Goal: Contribute content: Add original content to the website for others to see

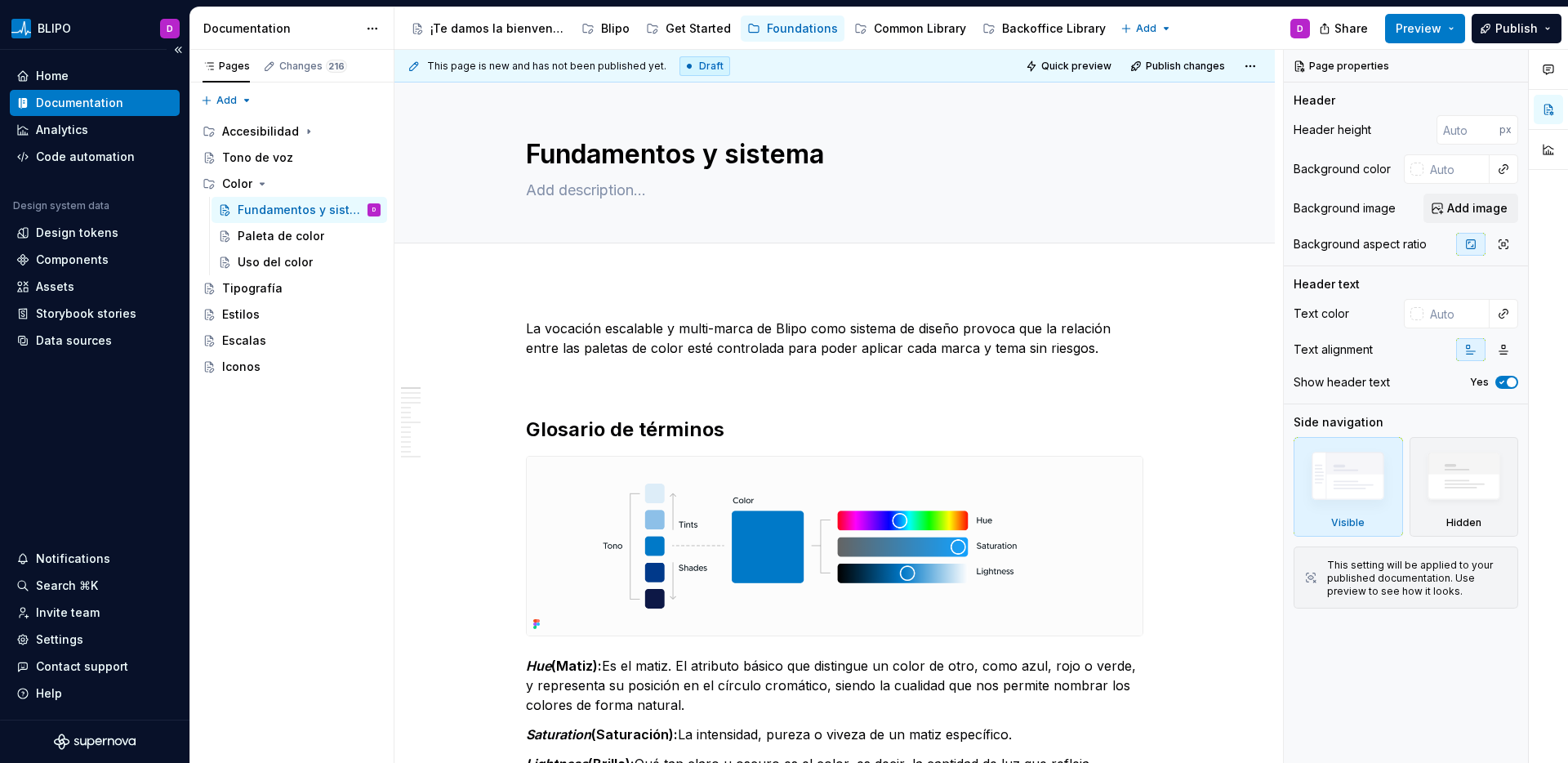
type textarea "*"
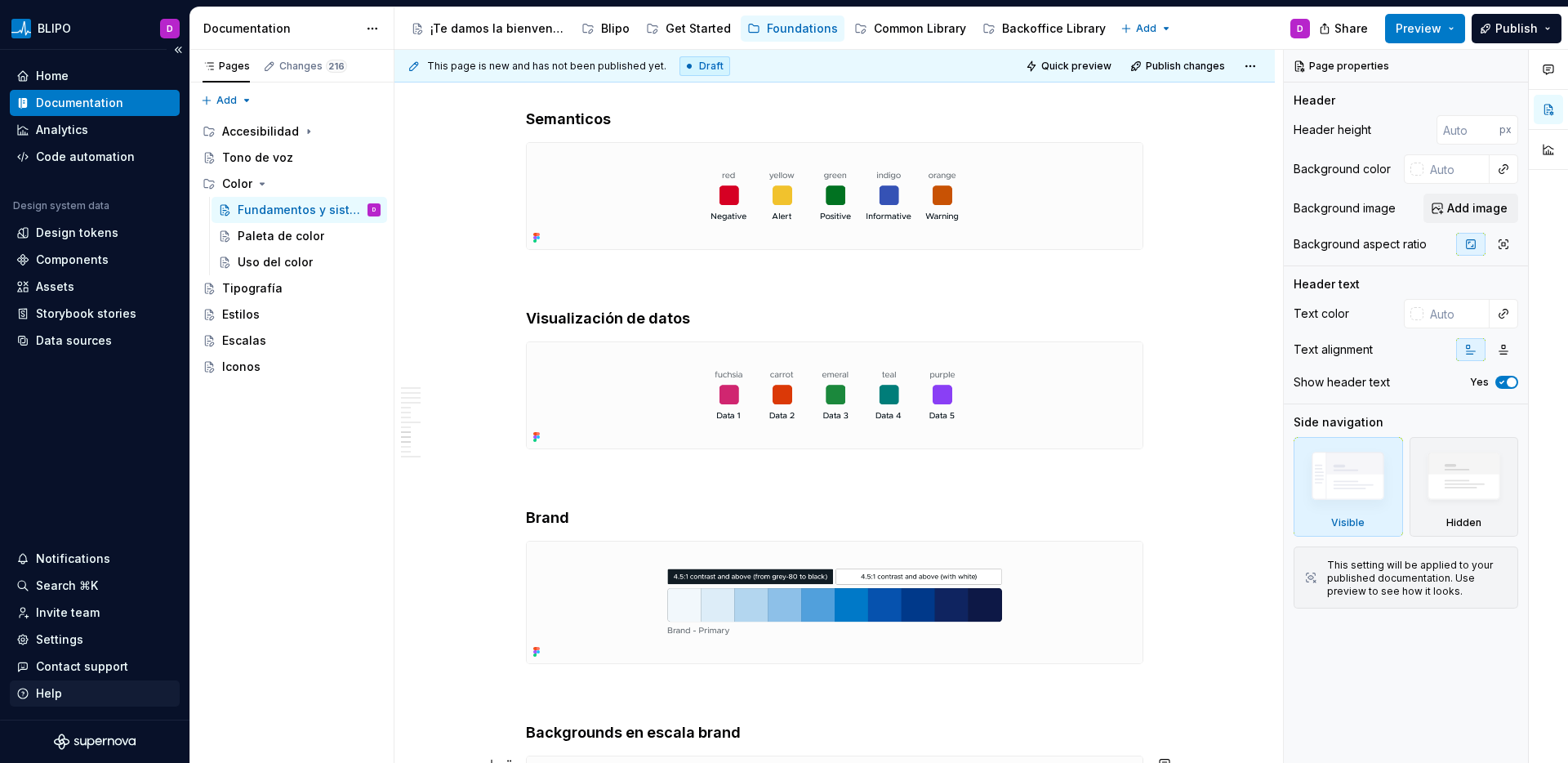
scroll to position [5690, 0]
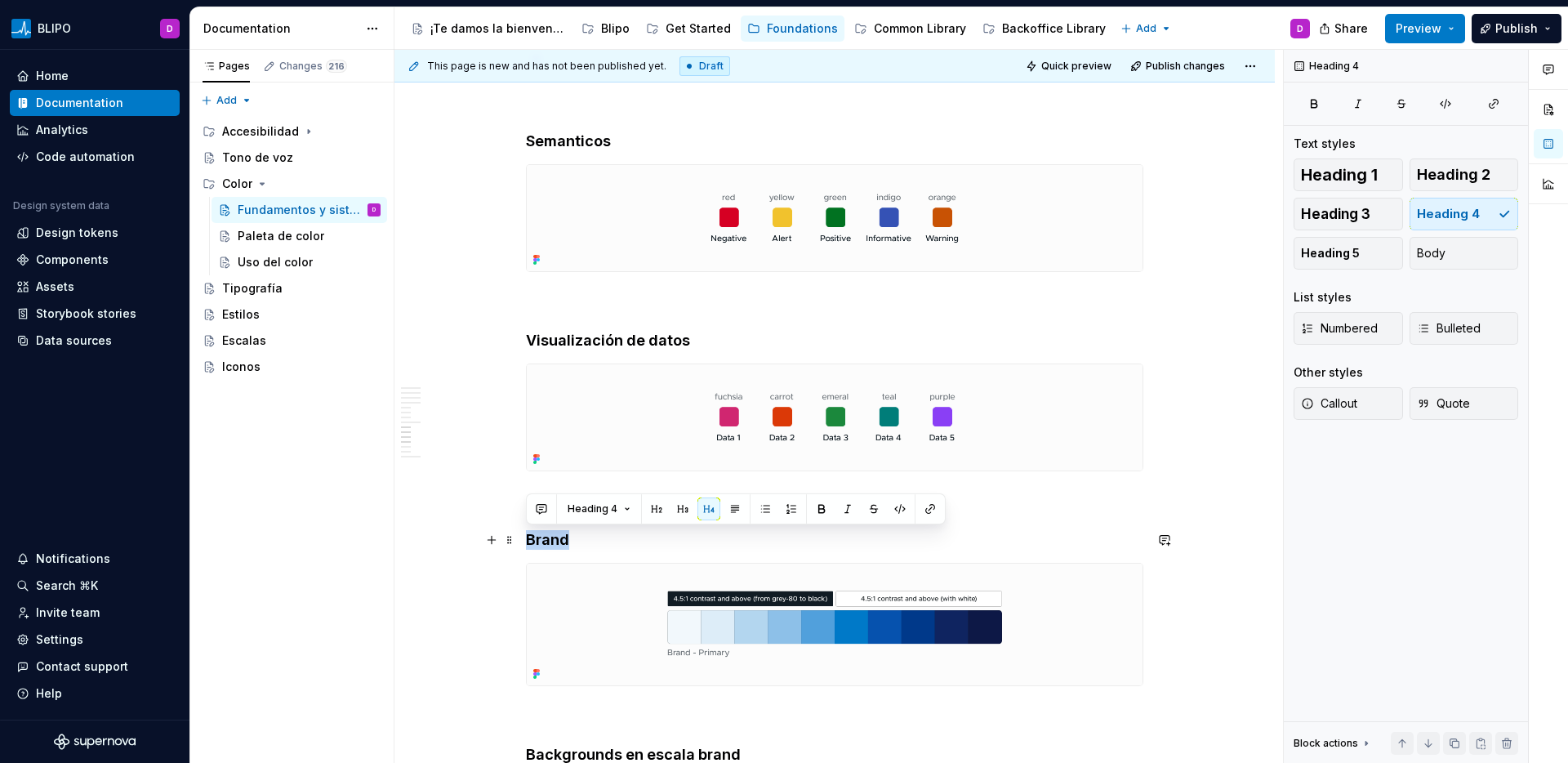
drag, startPoint x: 576, startPoint y: 541, endPoint x: 474, endPoint y: 541, distance: 102.0
copy h4 "Brand"
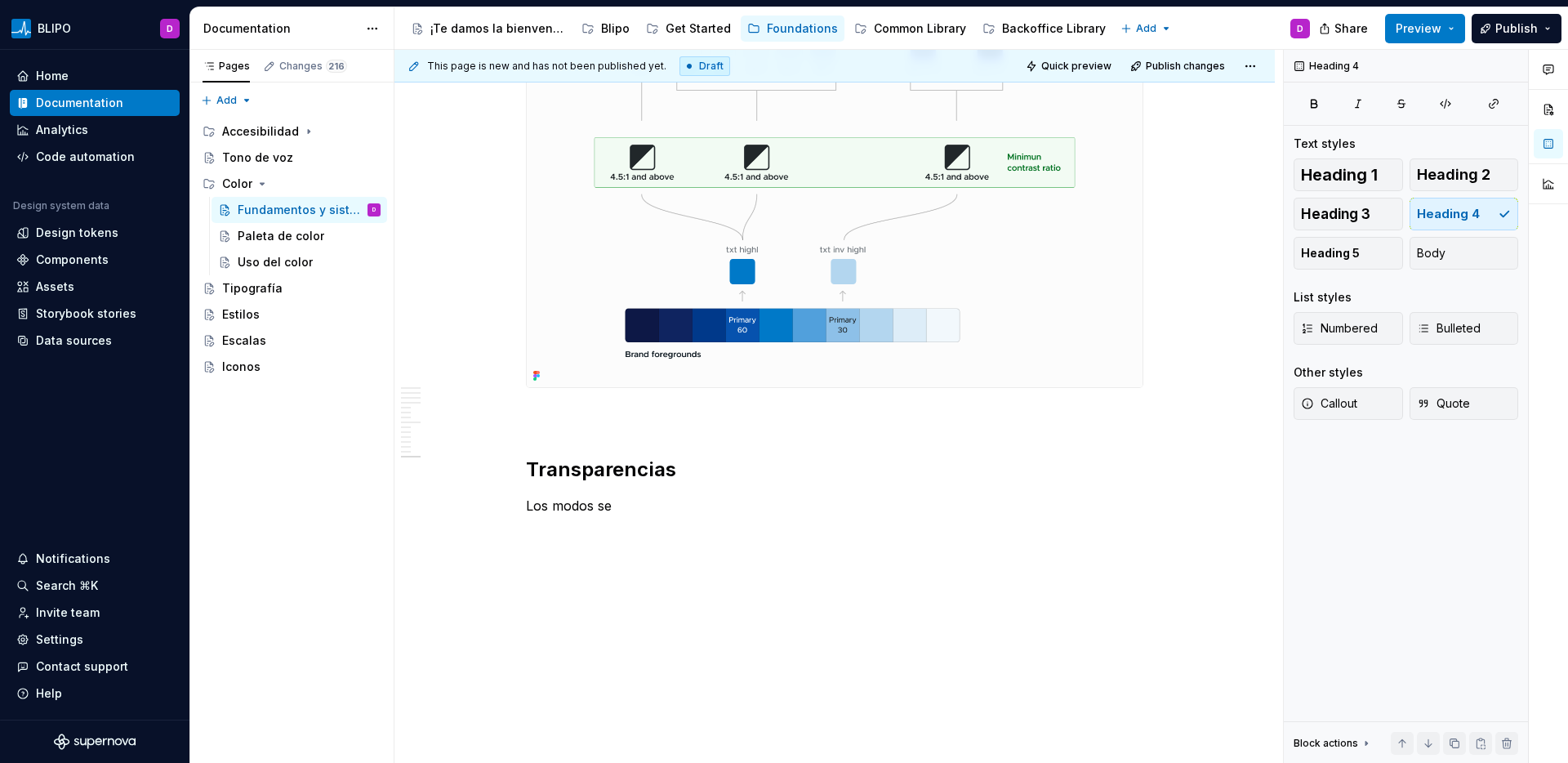
scroll to position [7626, 0]
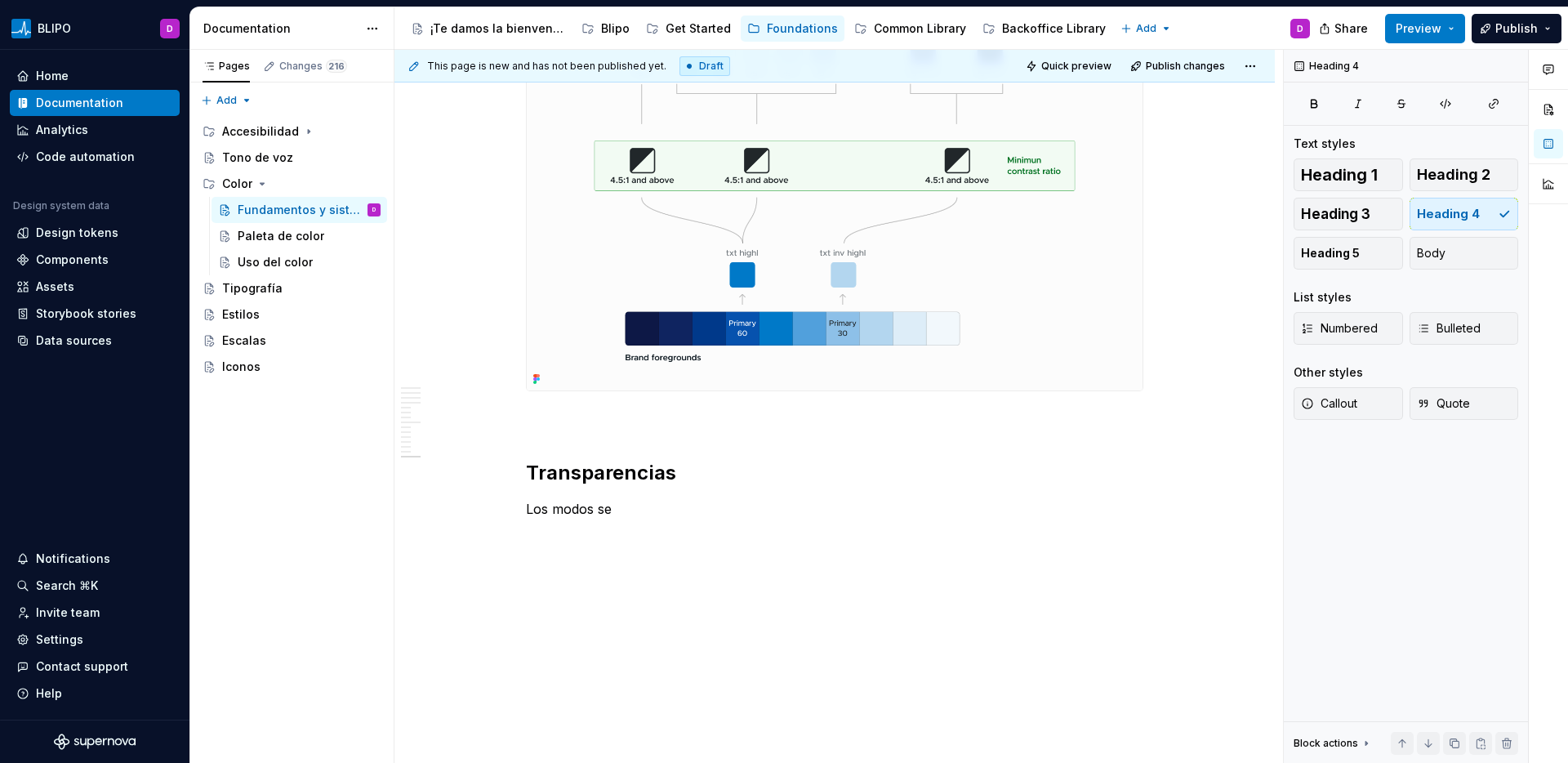
click at [546, 572] on p "Brand" at bounding box center [834, 568] width 617 height 20
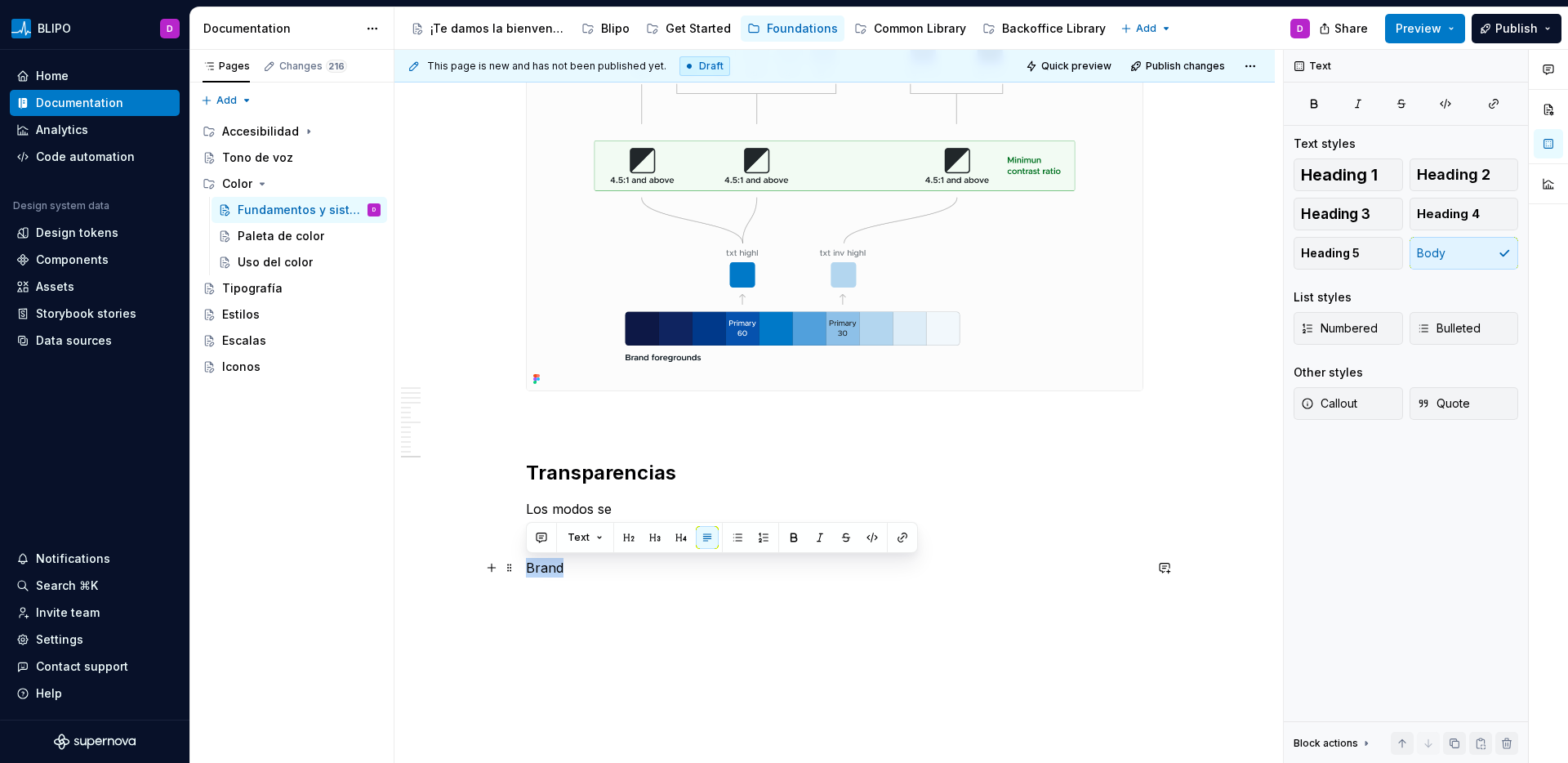
click at [546, 572] on p "Brand" at bounding box center [834, 568] width 617 height 20
click at [678, 536] on button "button" at bounding box center [681, 537] width 23 height 23
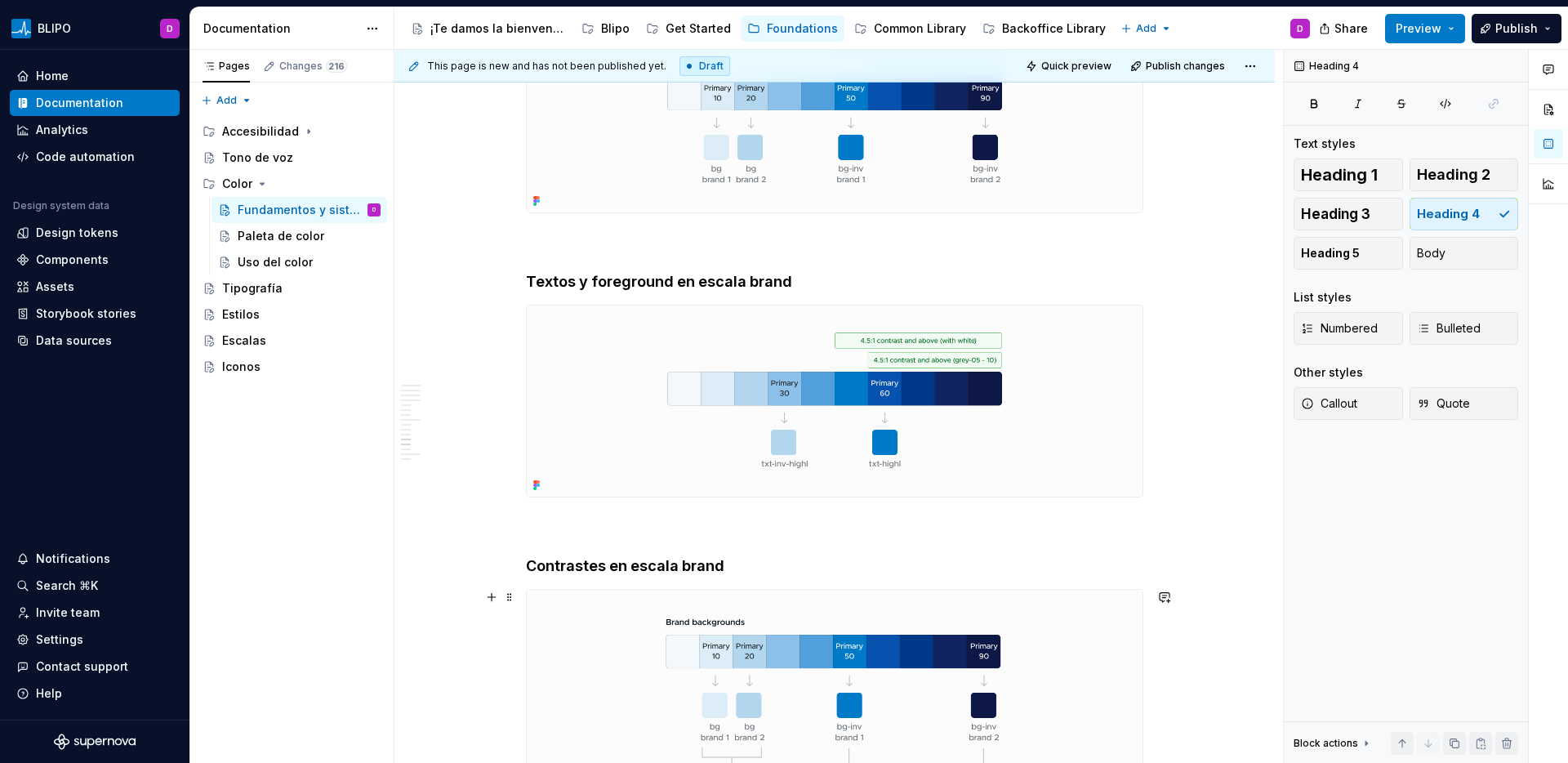
scroll to position [6132, 0]
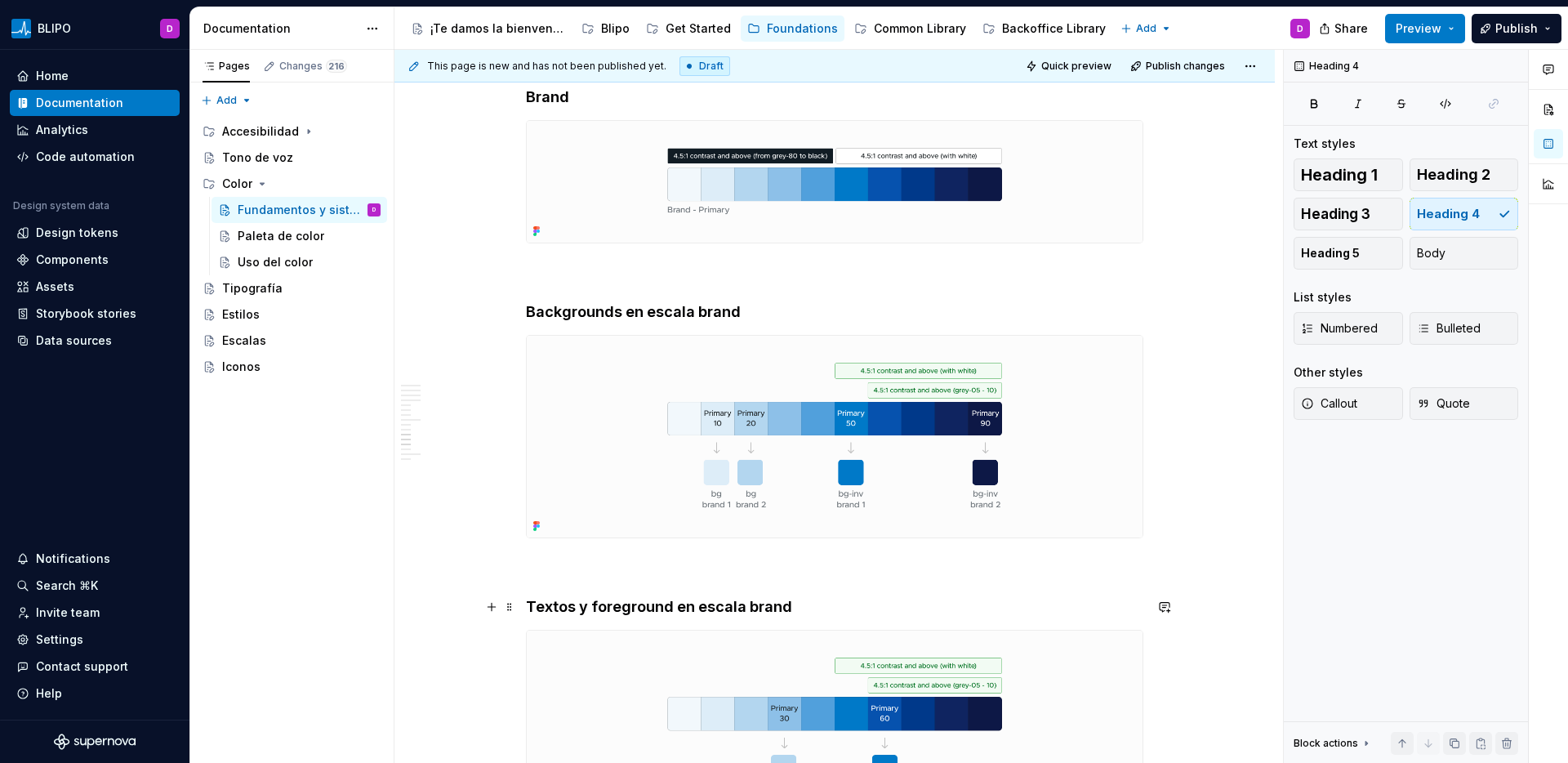
click at [639, 600] on h4 "Textos y foreground en escala brand" at bounding box center [834, 607] width 617 height 20
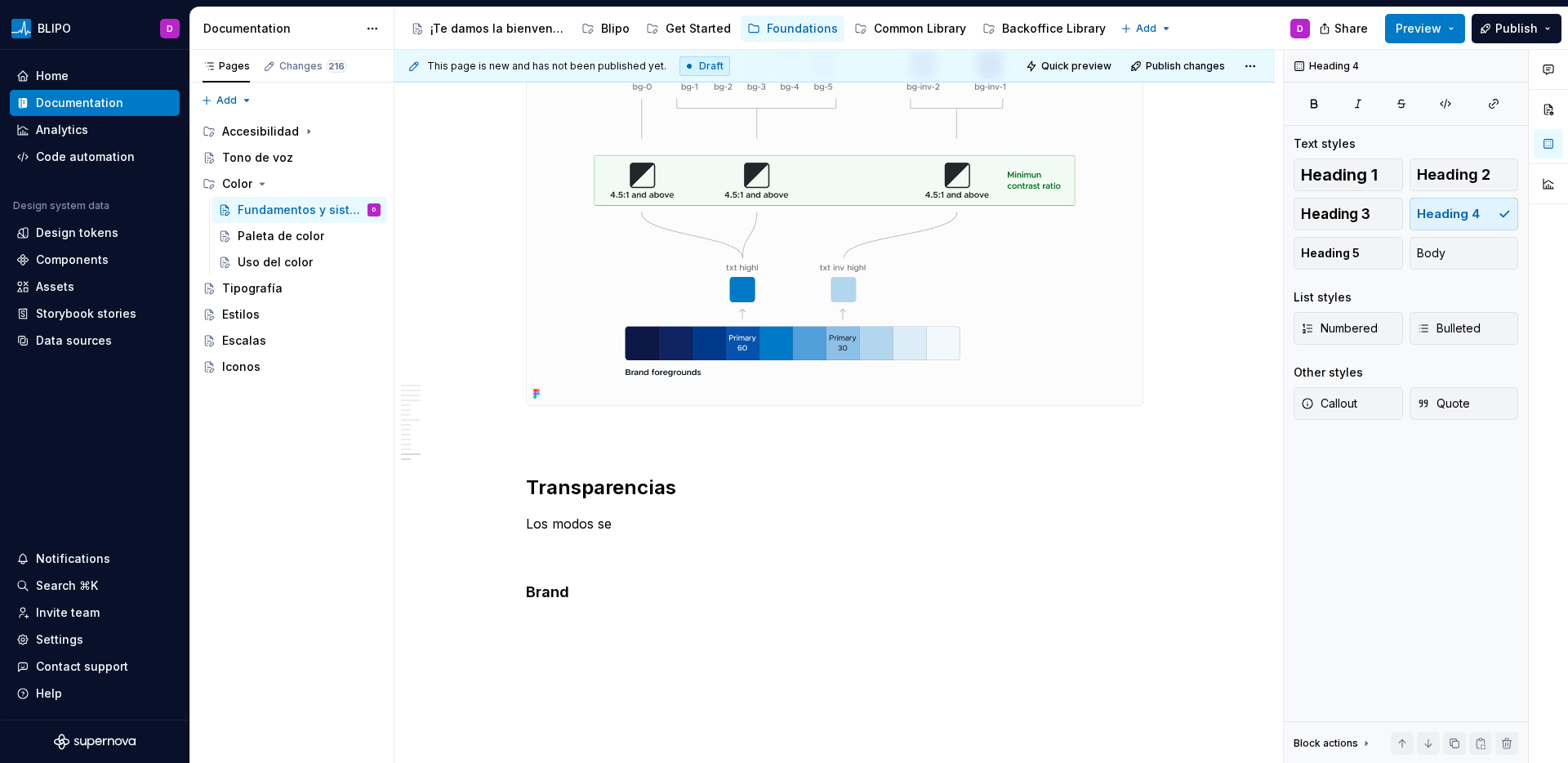
scroll to position [7698, 0]
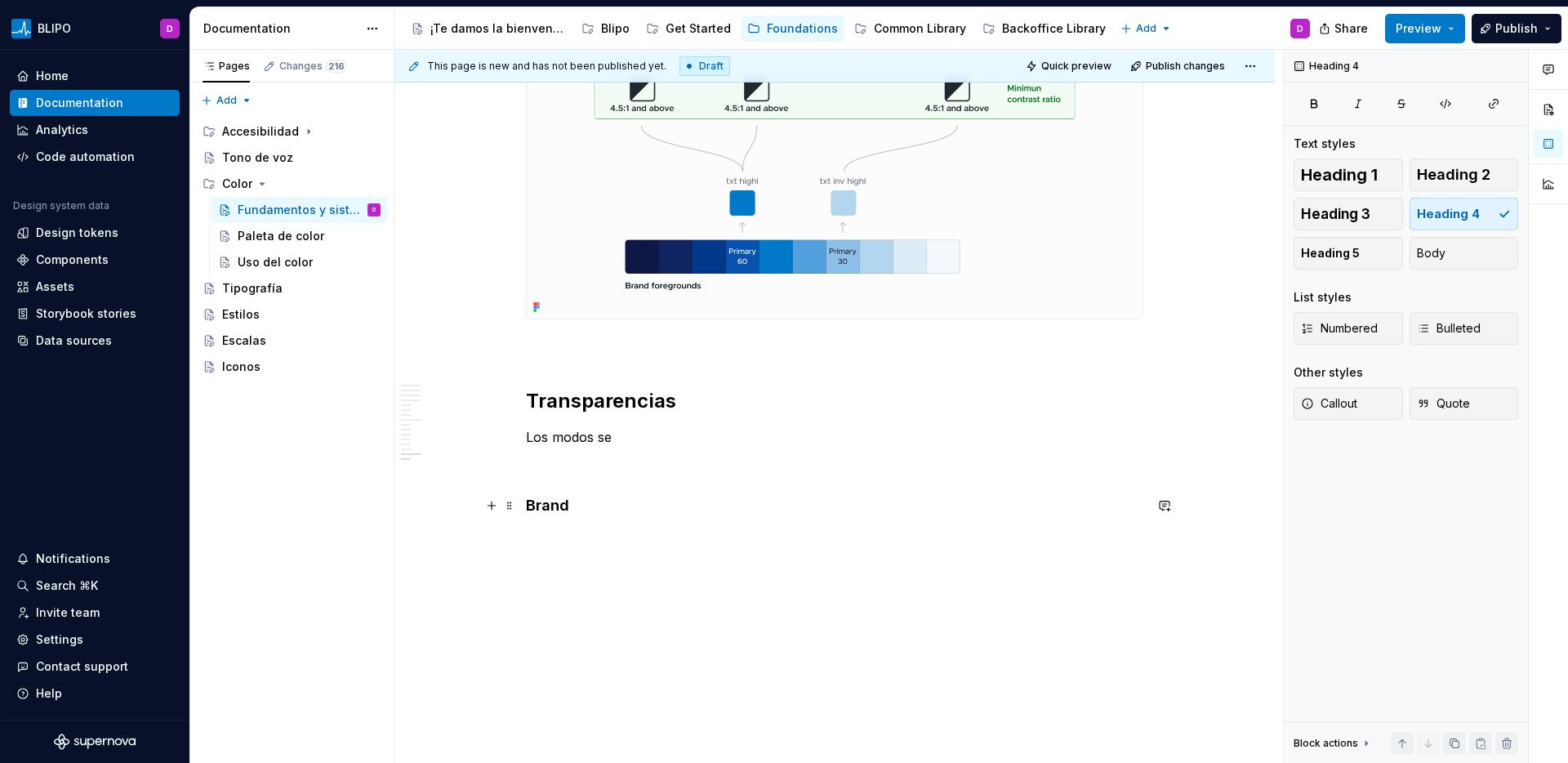
click at [542, 499] on h4 "Brand" at bounding box center [834, 506] width 617 height 20
click at [546, 598] on p "Bordes" at bounding box center [834, 597] width 617 height 20
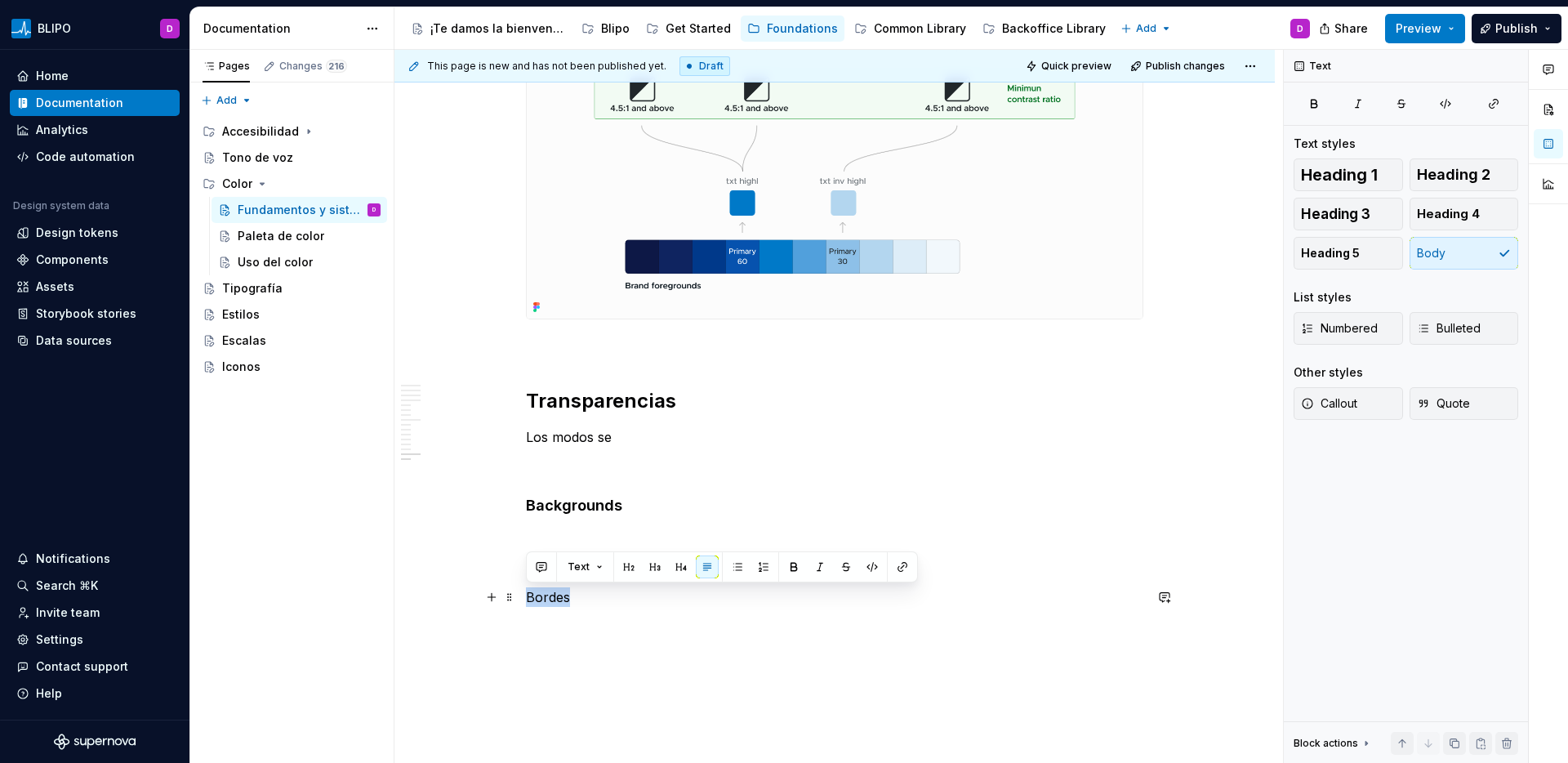
click at [546, 598] on p "Bordes" at bounding box center [834, 597] width 617 height 20
click at [675, 570] on button "button" at bounding box center [681, 567] width 23 height 23
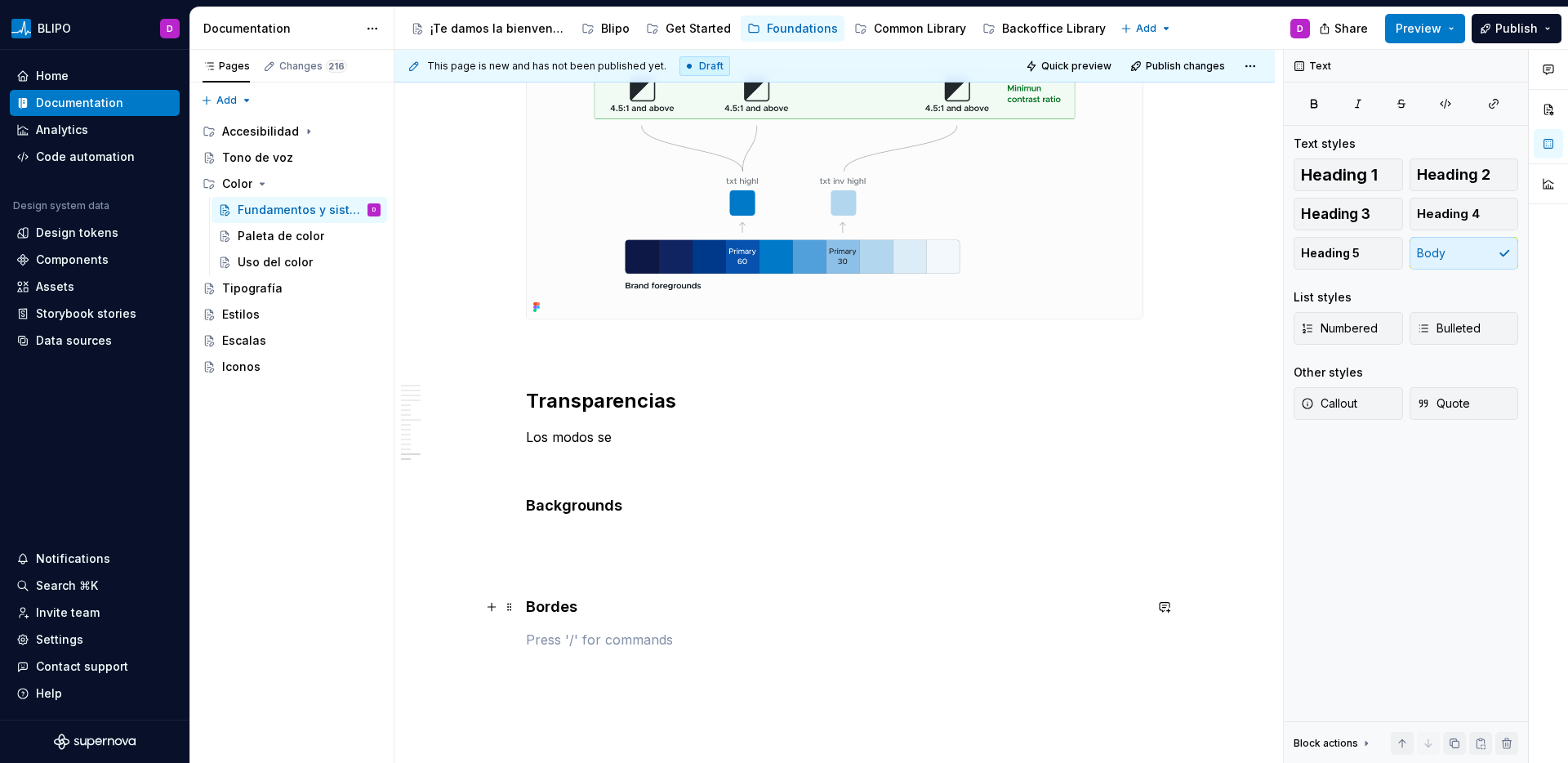
click at [580, 608] on h4 "Bordes" at bounding box center [834, 607] width 617 height 20
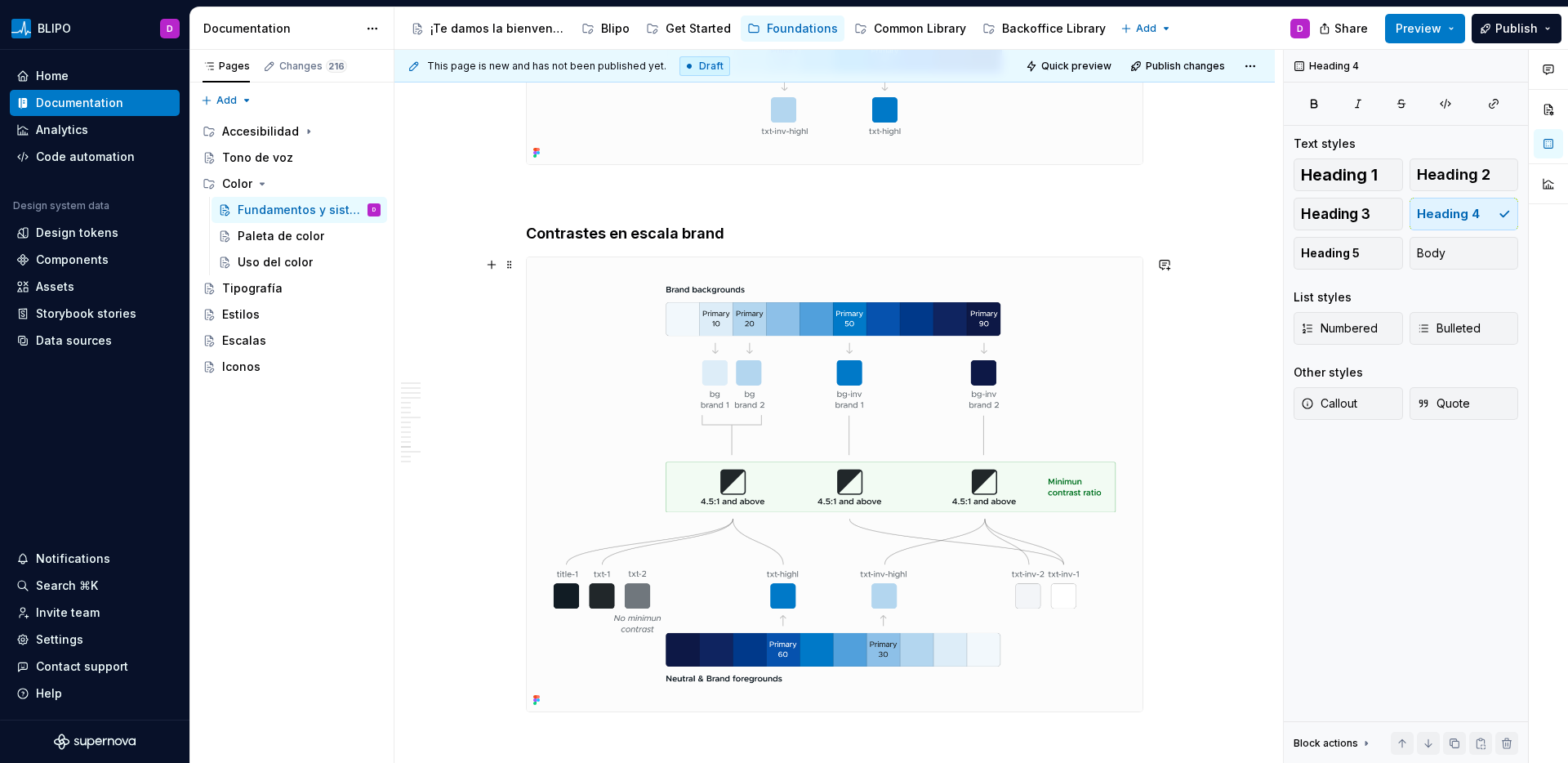
scroll to position [6787, 0]
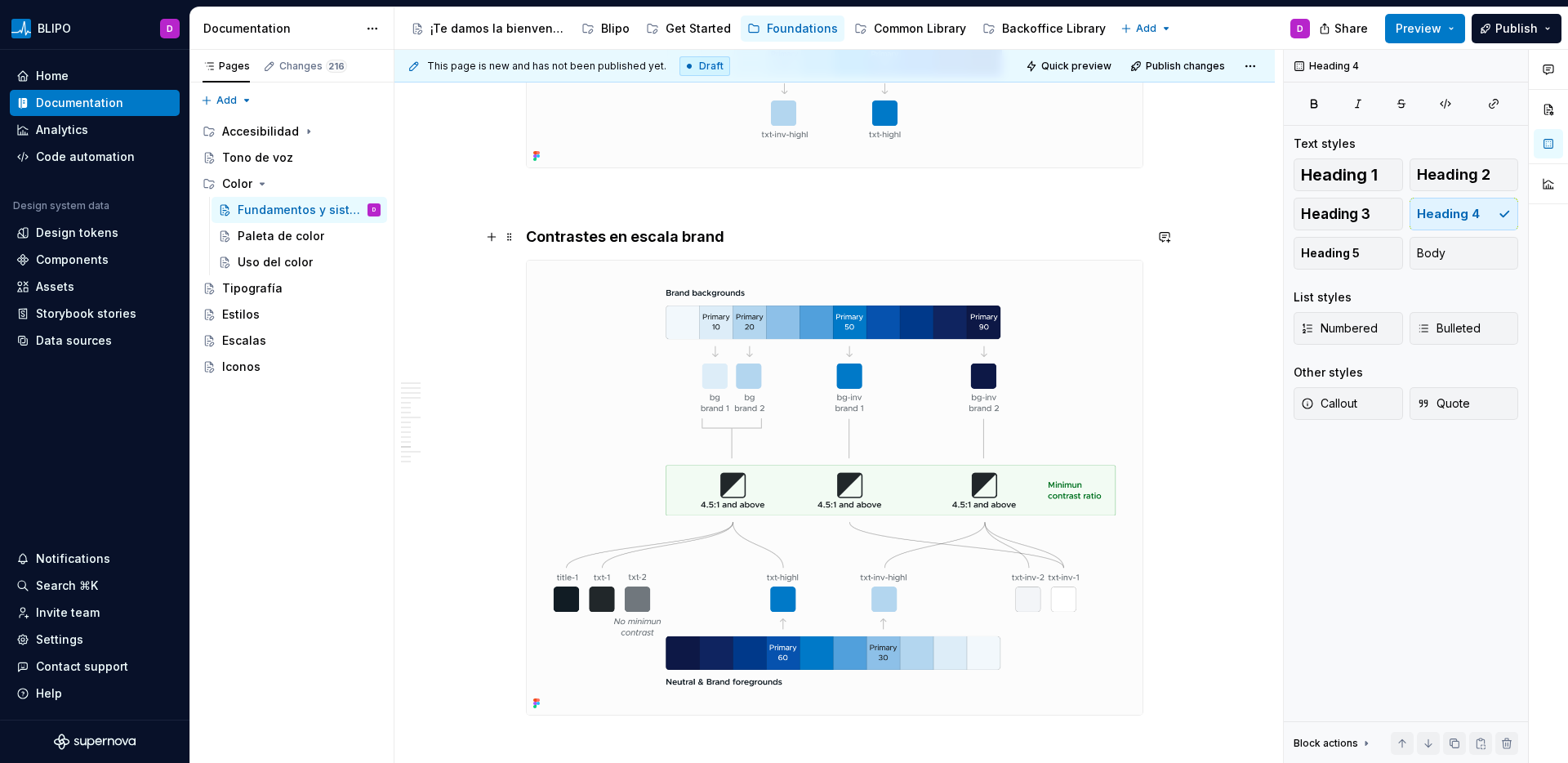
click at [656, 236] on h4 "Contrastes en escala brand" at bounding box center [834, 237] width 617 height 20
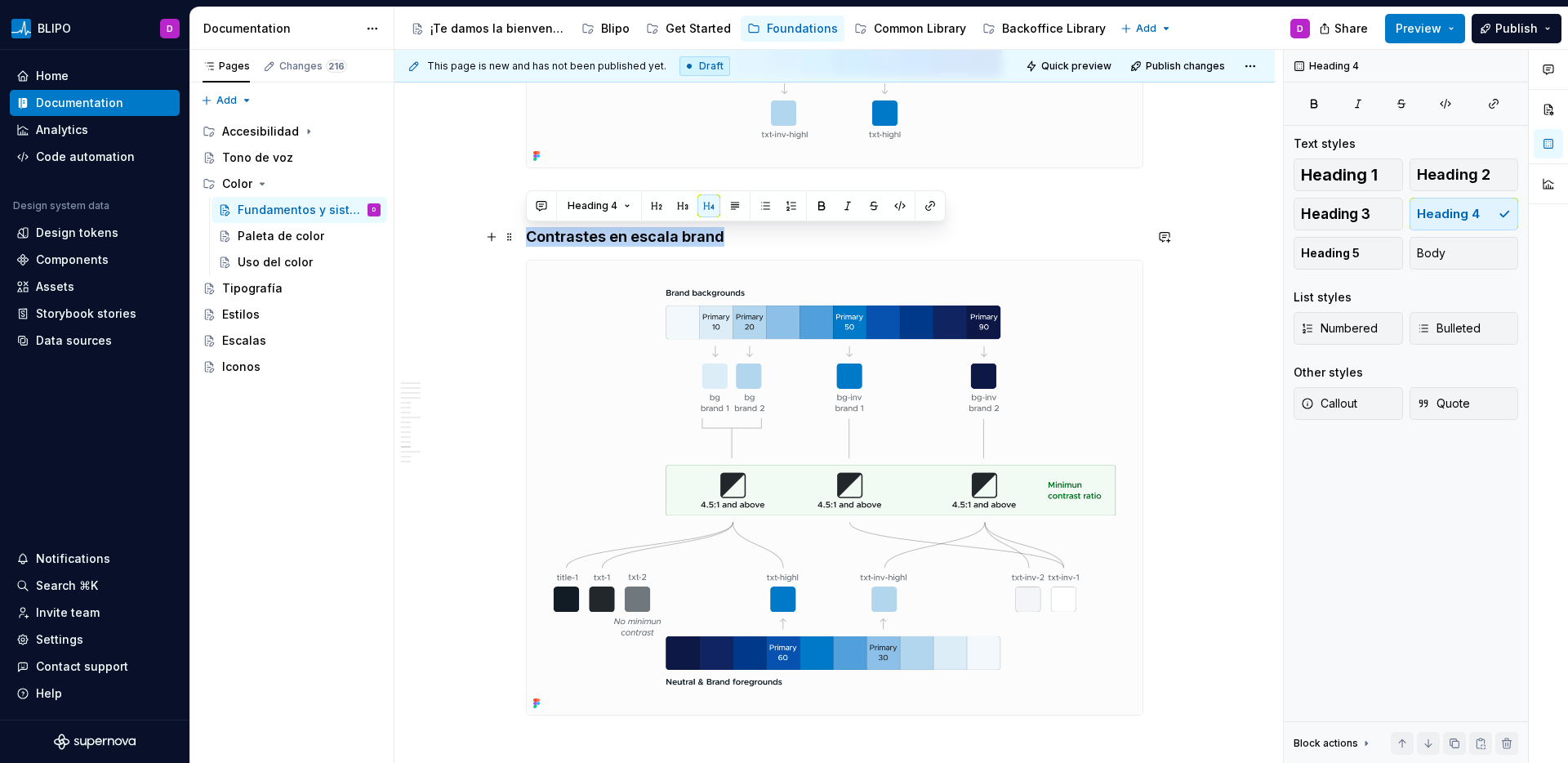
click at [656, 236] on h4 "Contrastes en escala brand" at bounding box center [834, 237] width 617 height 20
copy h4 "Contrastes en escala brand"
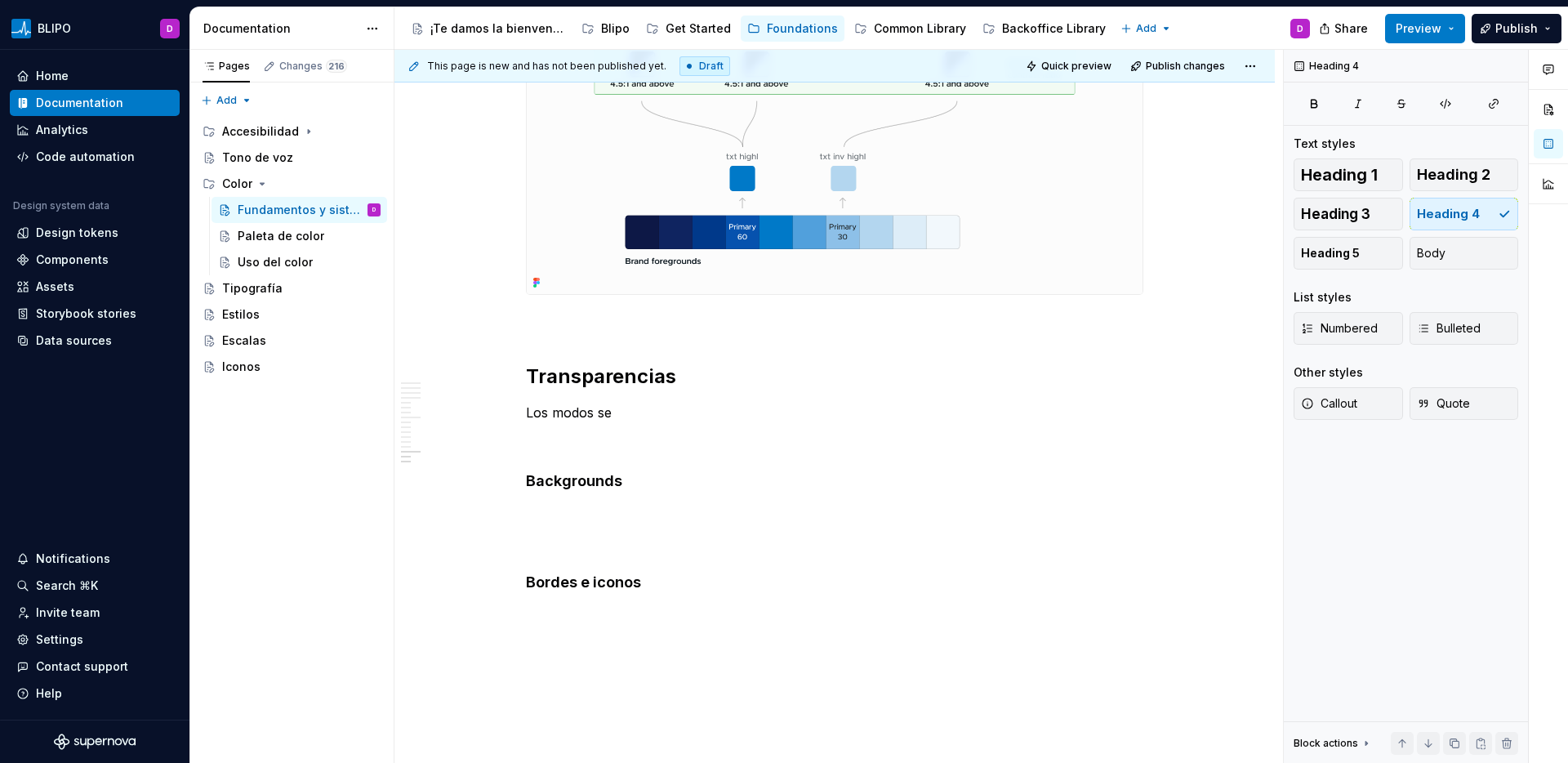
scroll to position [7832, 0]
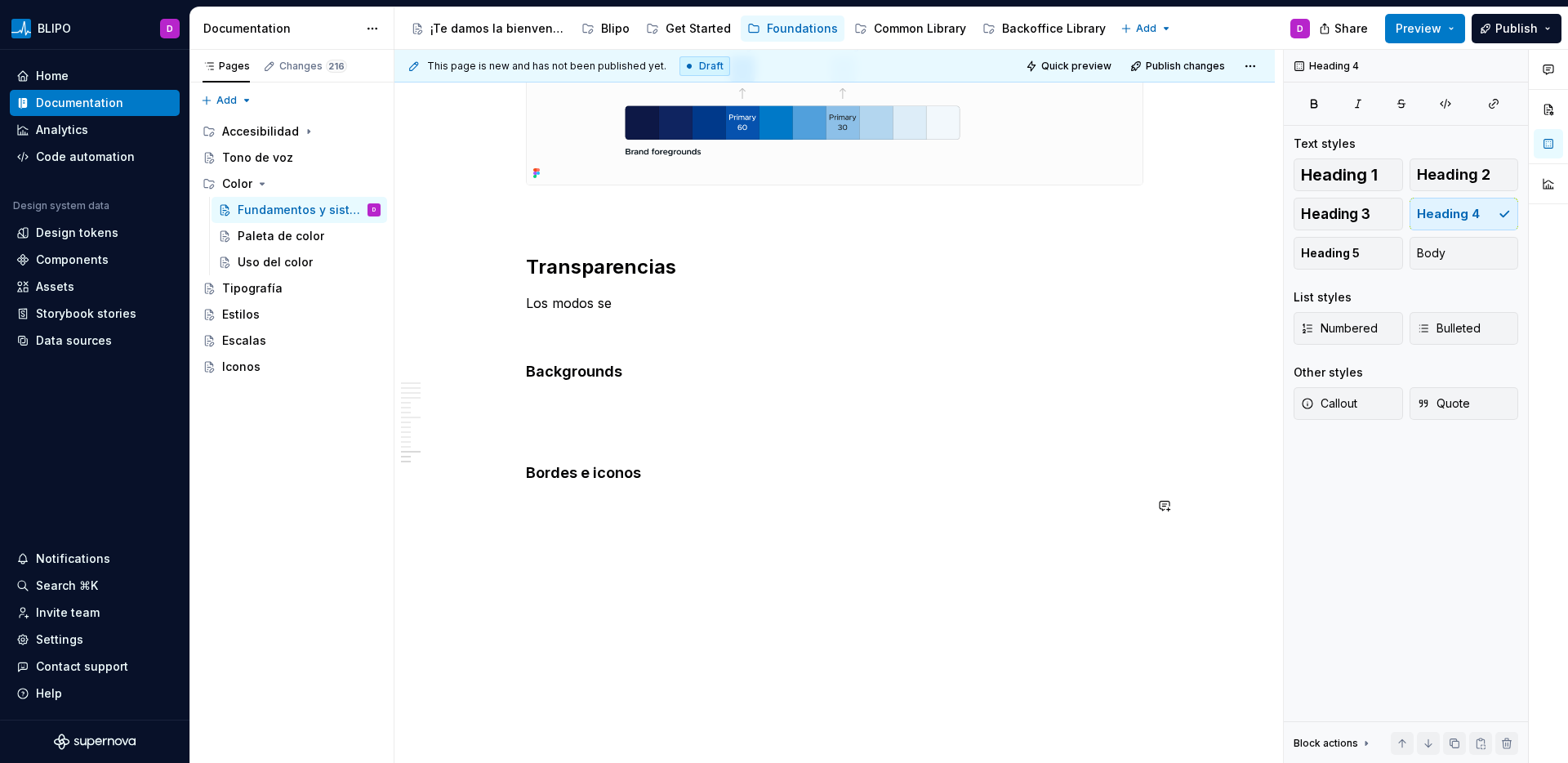
click at [562, 573] on p "Contrastes en escala brand" at bounding box center [834, 565] width 617 height 20
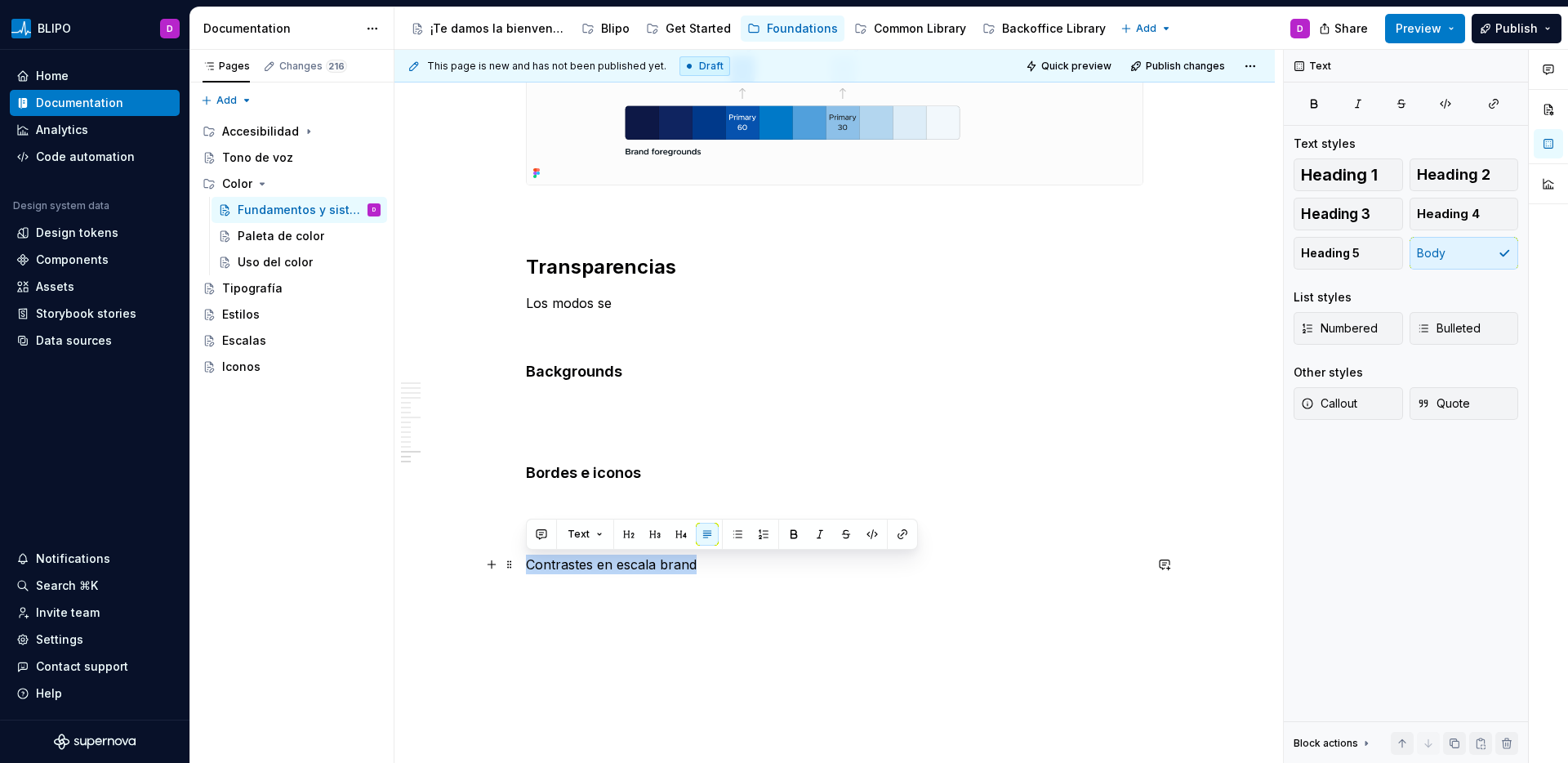
click at [562, 573] on p "Contrastes en escala brand" at bounding box center [834, 565] width 617 height 20
click at [674, 541] on button "button" at bounding box center [681, 534] width 23 height 23
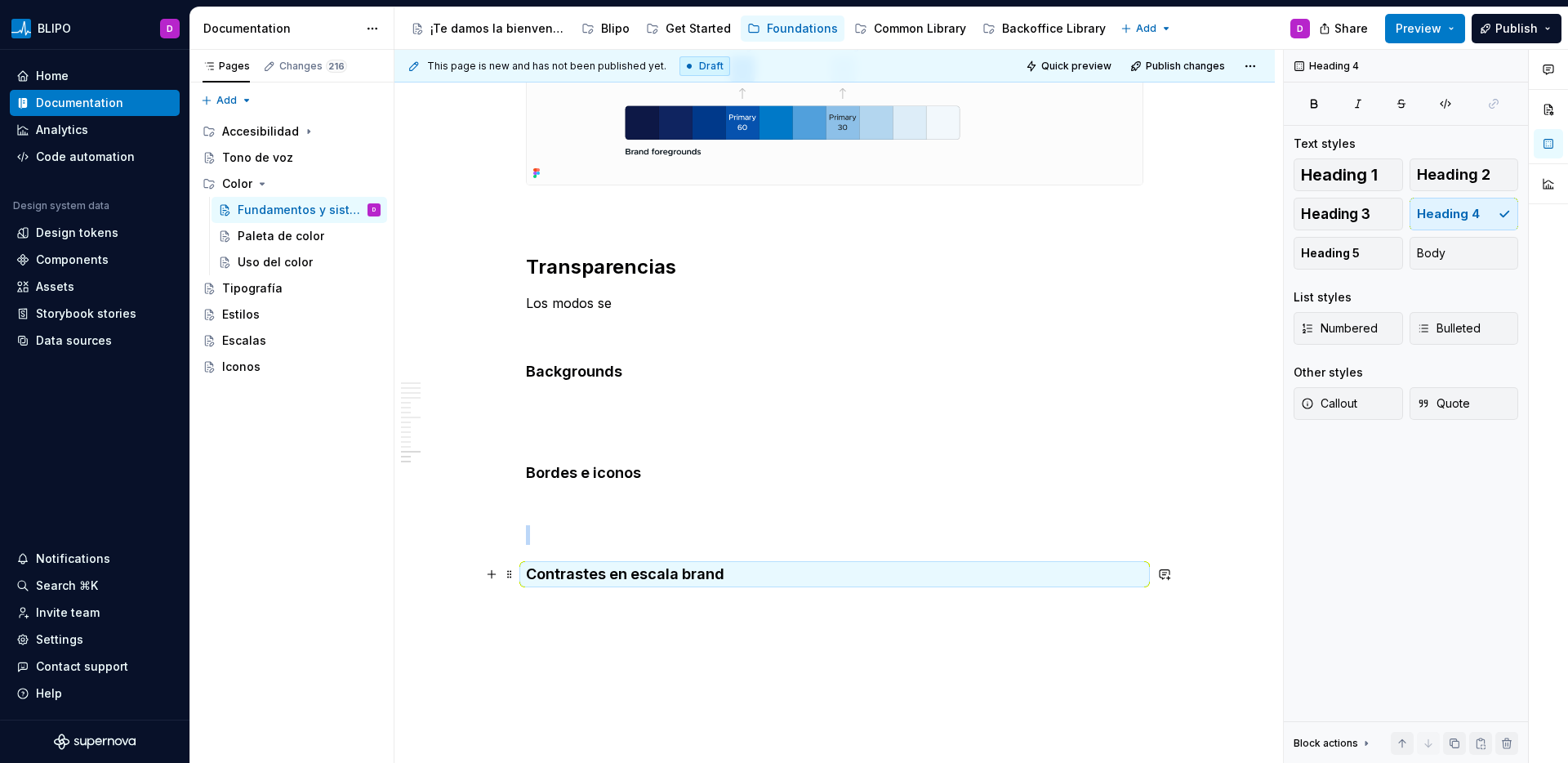
click at [683, 578] on h4 "Contrastes en escala brand" at bounding box center [834, 575] width 617 height 20
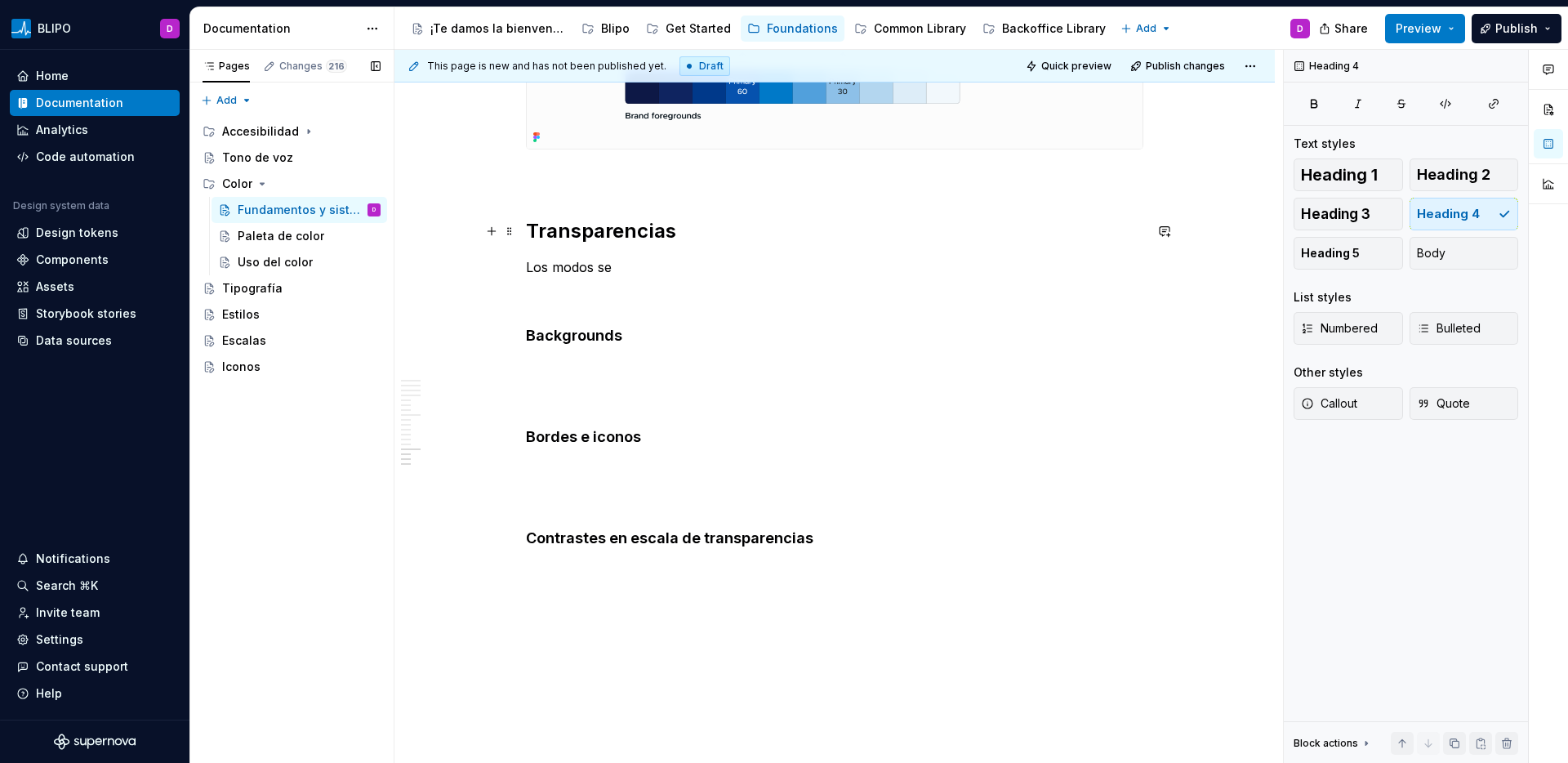
scroll to position [7870, 0]
click at [546, 285] on p at bounding box center [834, 295] width 617 height 20
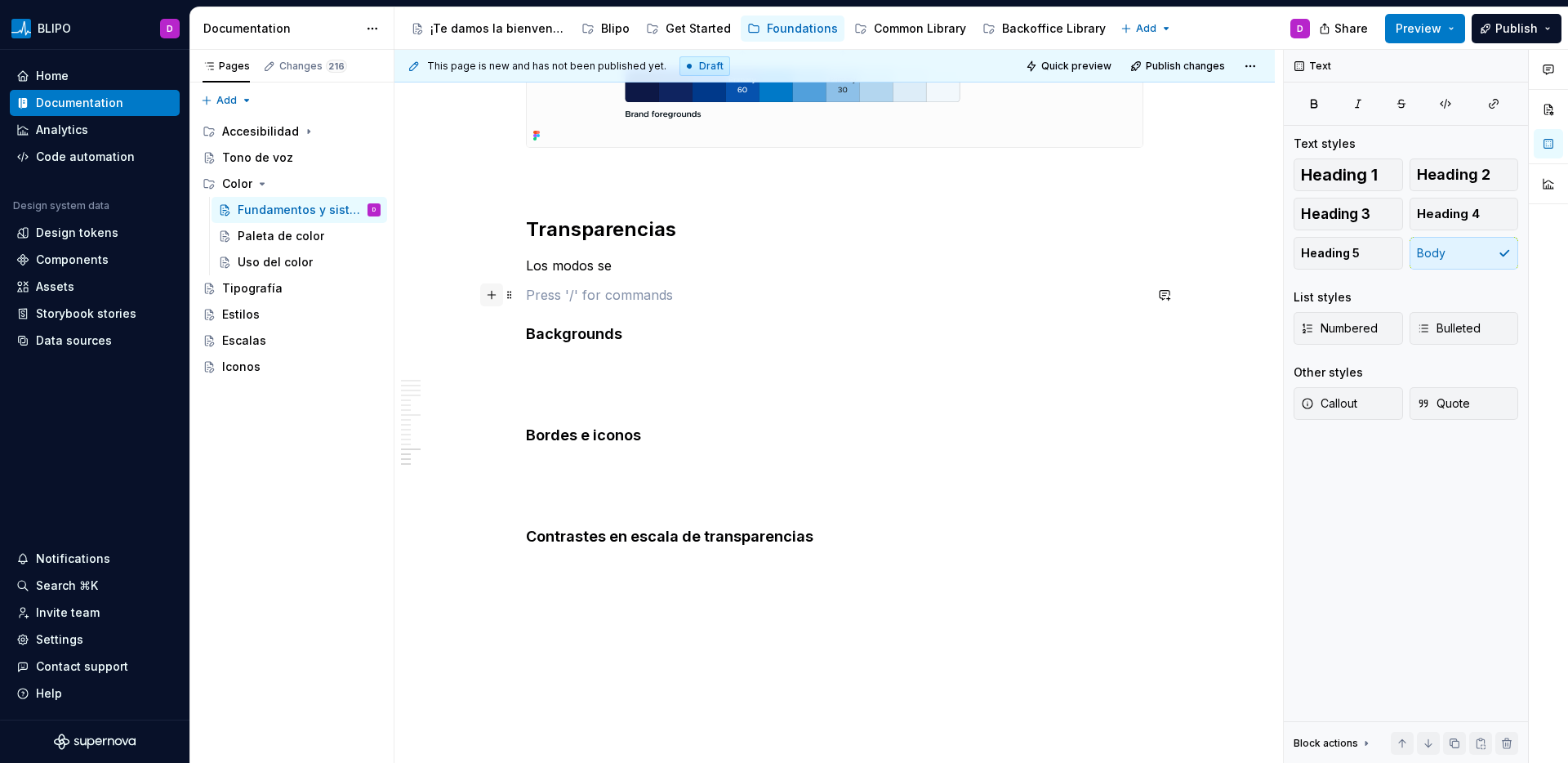
click at [489, 295] on button "button" at bounding box center [492, 295] width 23 height 23
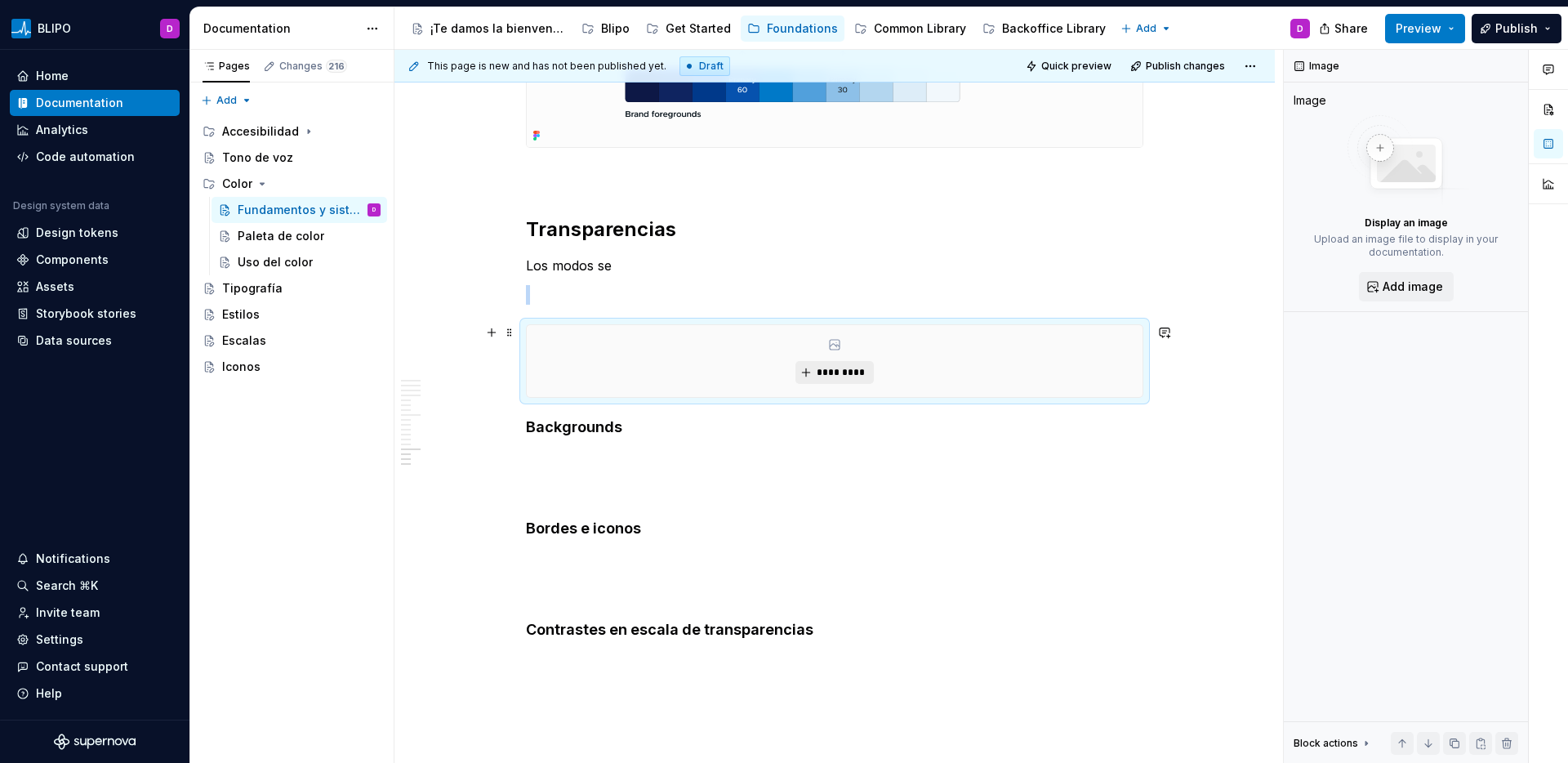
click at [817, 379] on button "*********" at bounding box center [834, 373] width 78 height 23
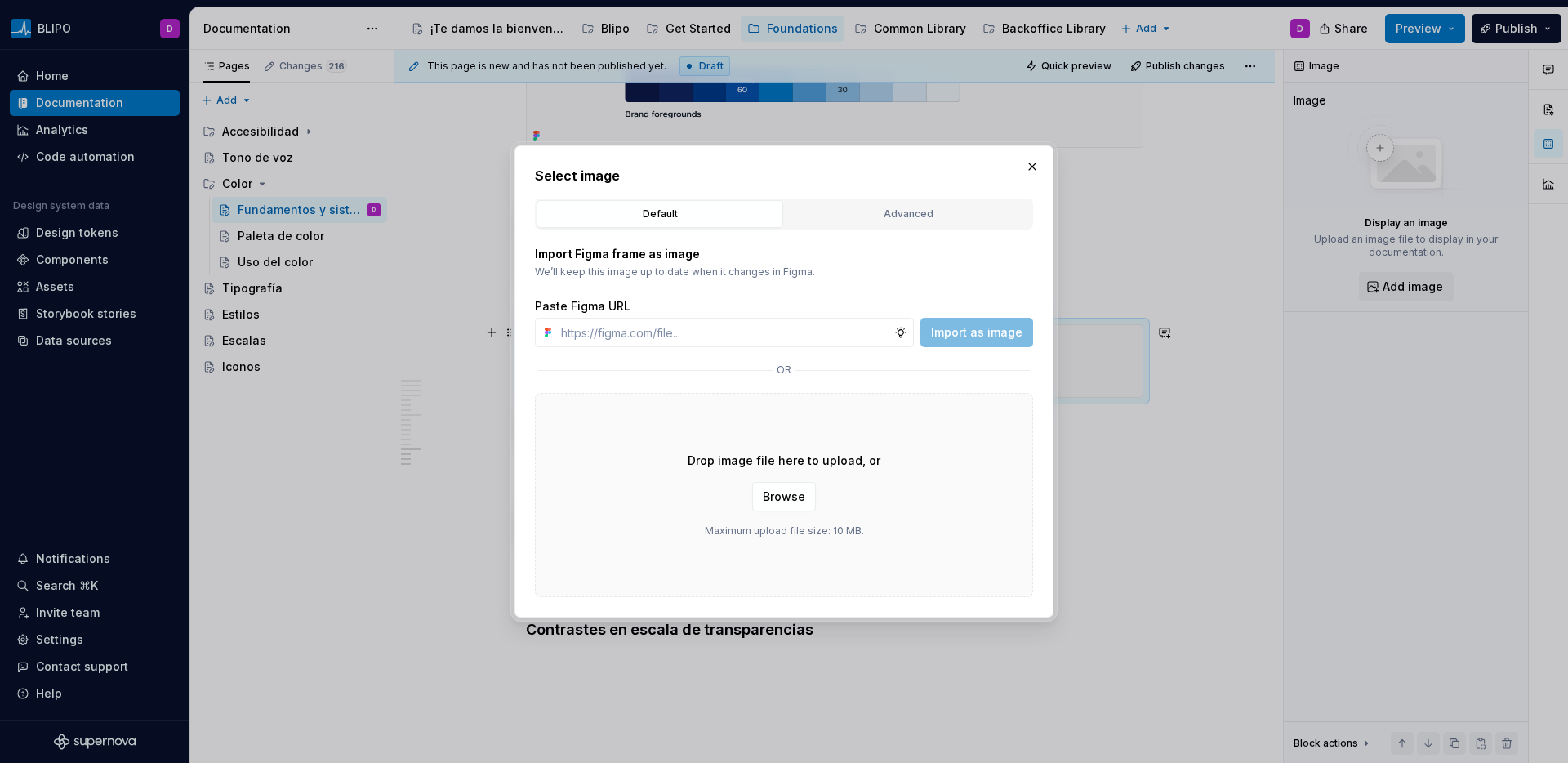
type textarea "*"
type input "[URL][DOMAIN_NAME]"
type textarea "*"
type input "[URL][DOMAIN_NAME]"
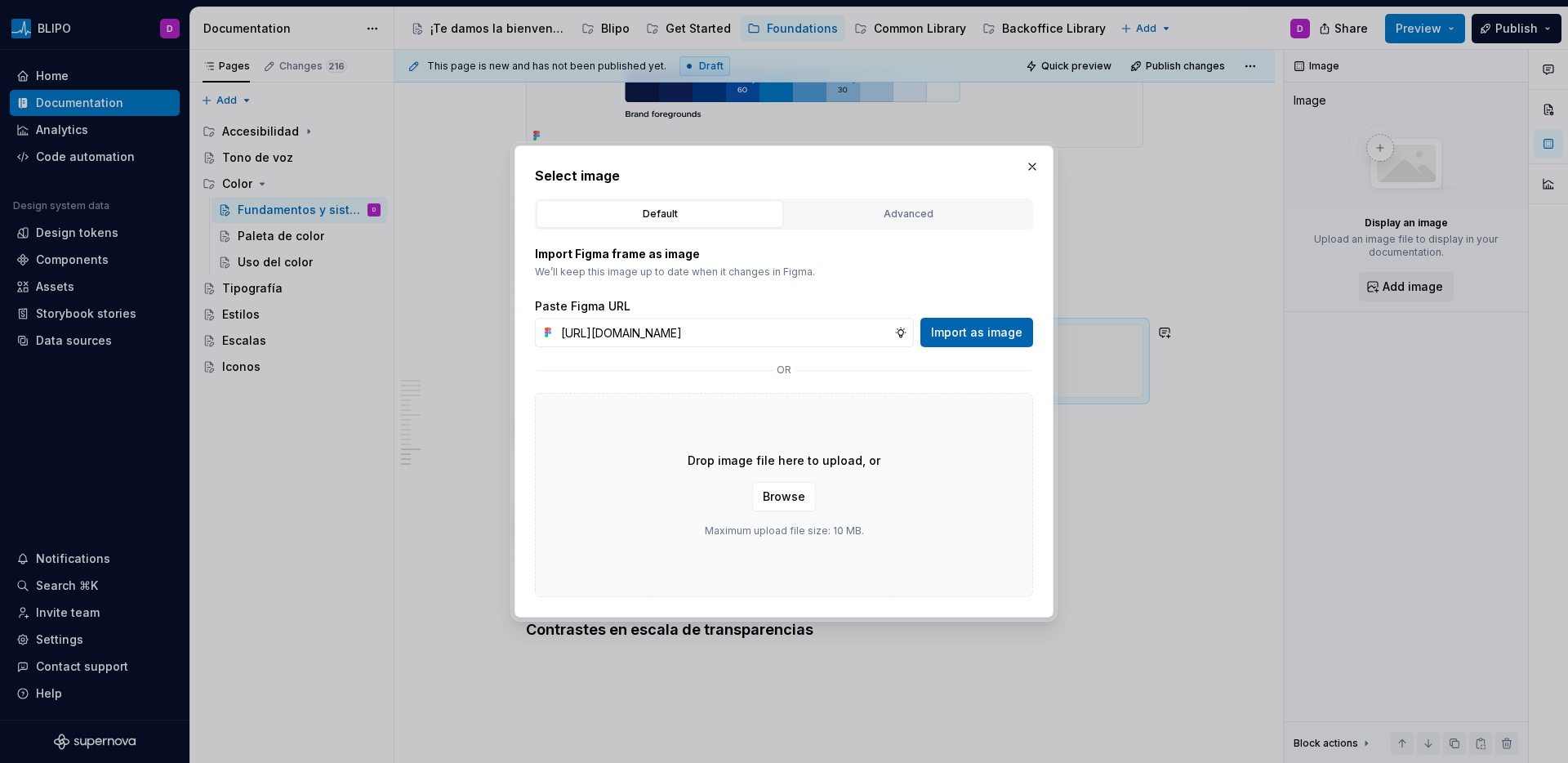
click at [996, 328] on span "Import as image" at bounding box center [976, 332] width 92 height 17
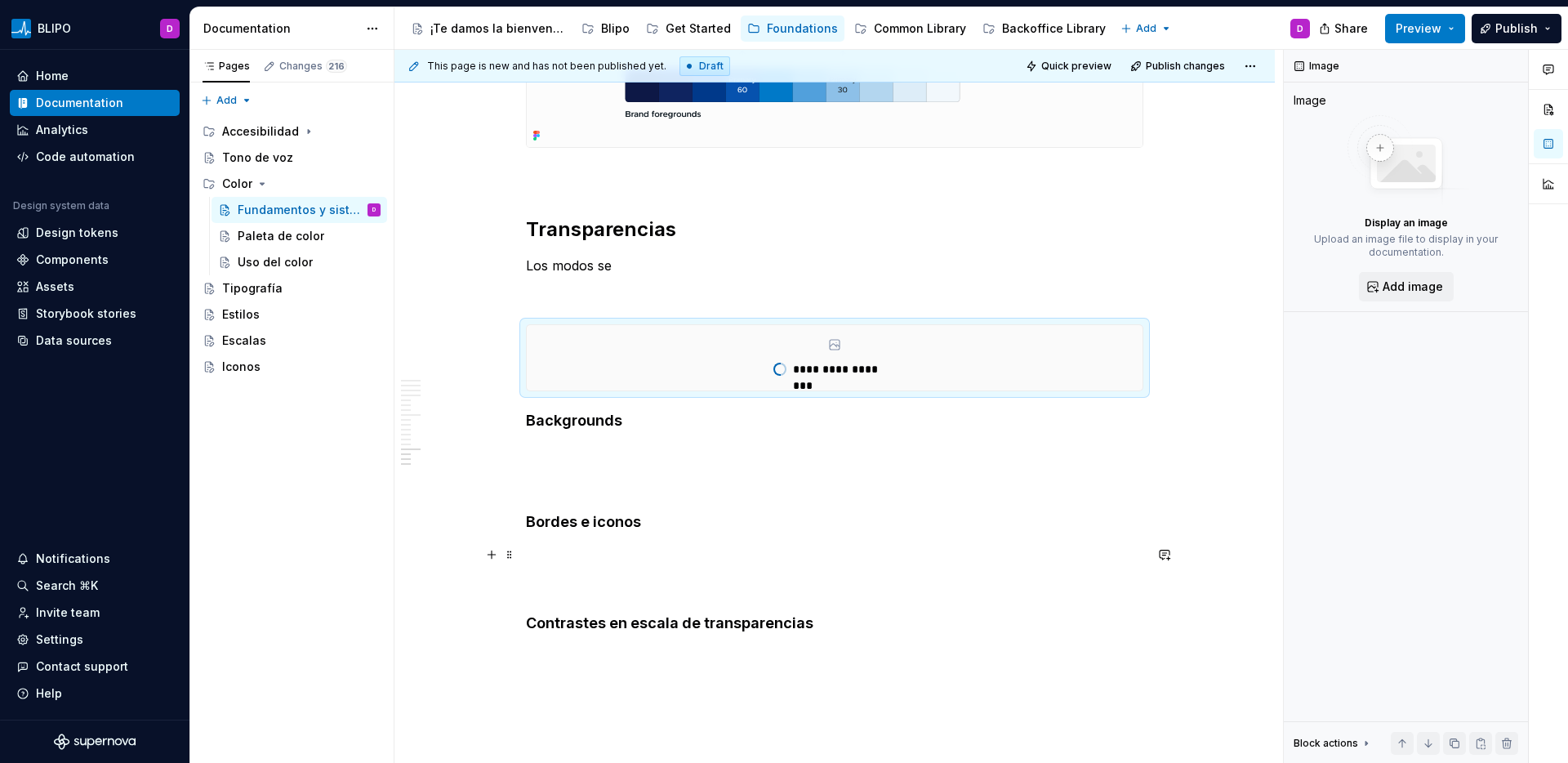
type textarea "*"
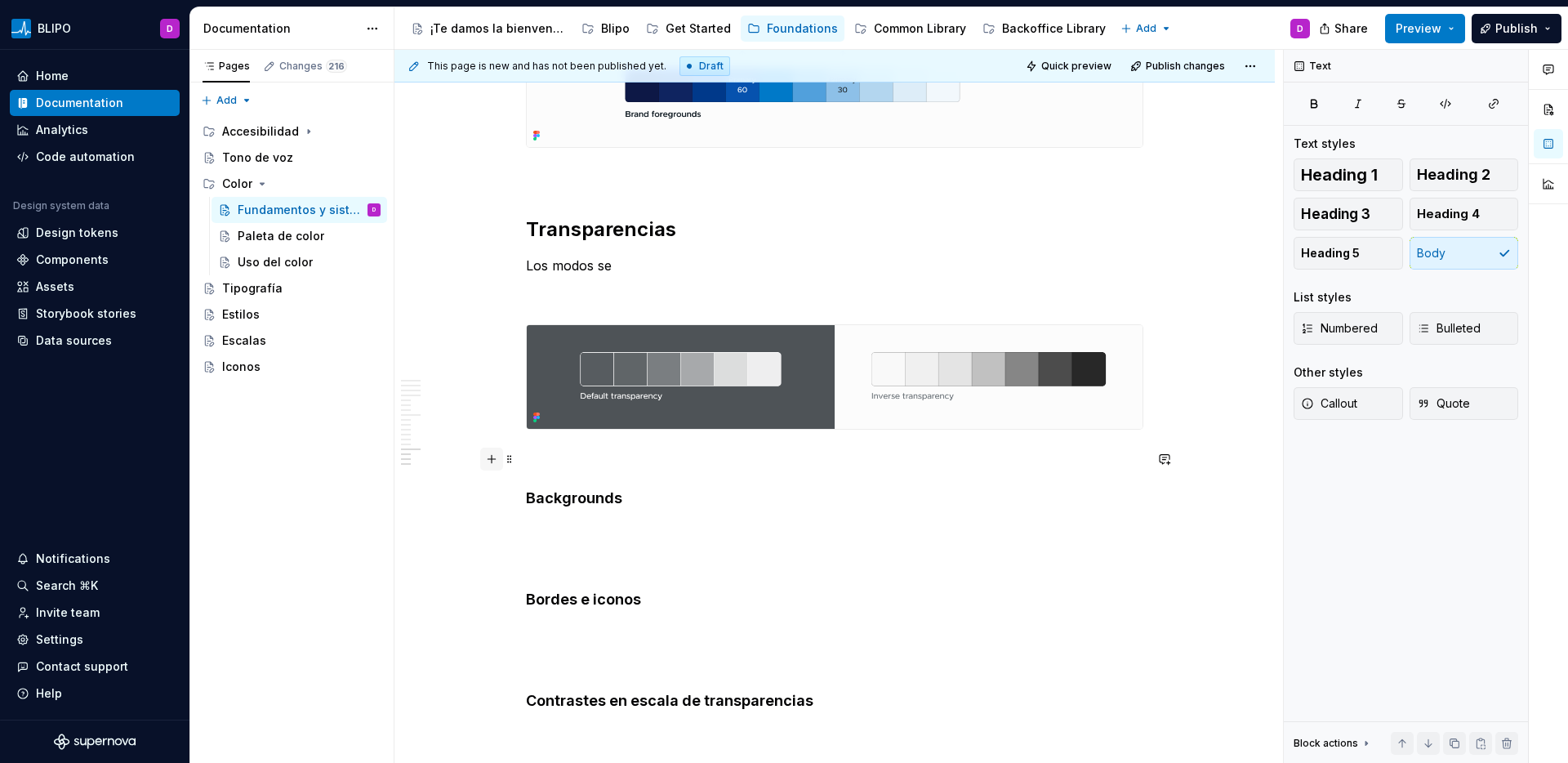
click at [491, 458] on button "button" at bounding box center [492, 459] width 23 height 23
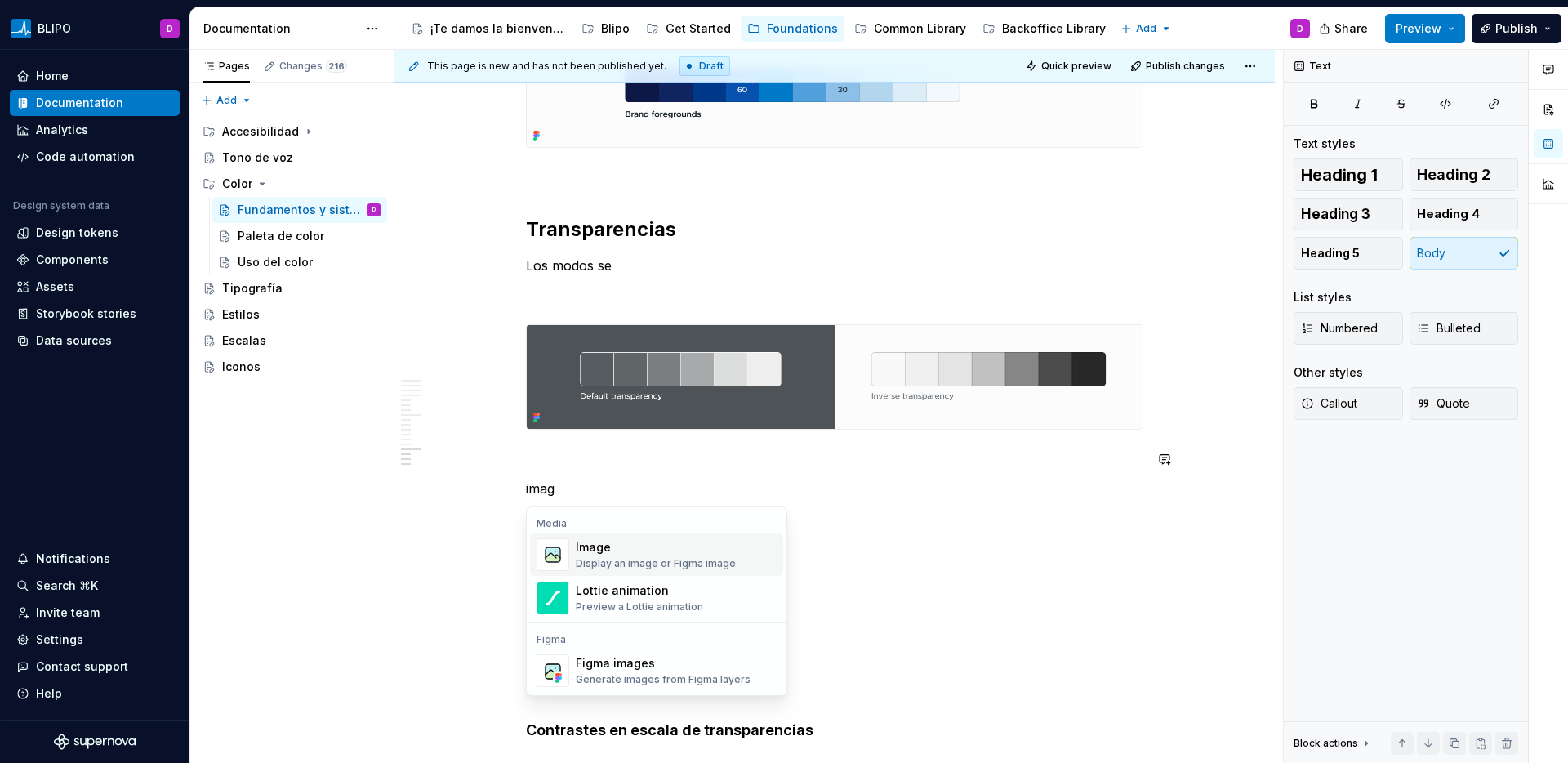
click at [581, 545] on div "Image" at bounding box center [655, 547] width 160 height 17
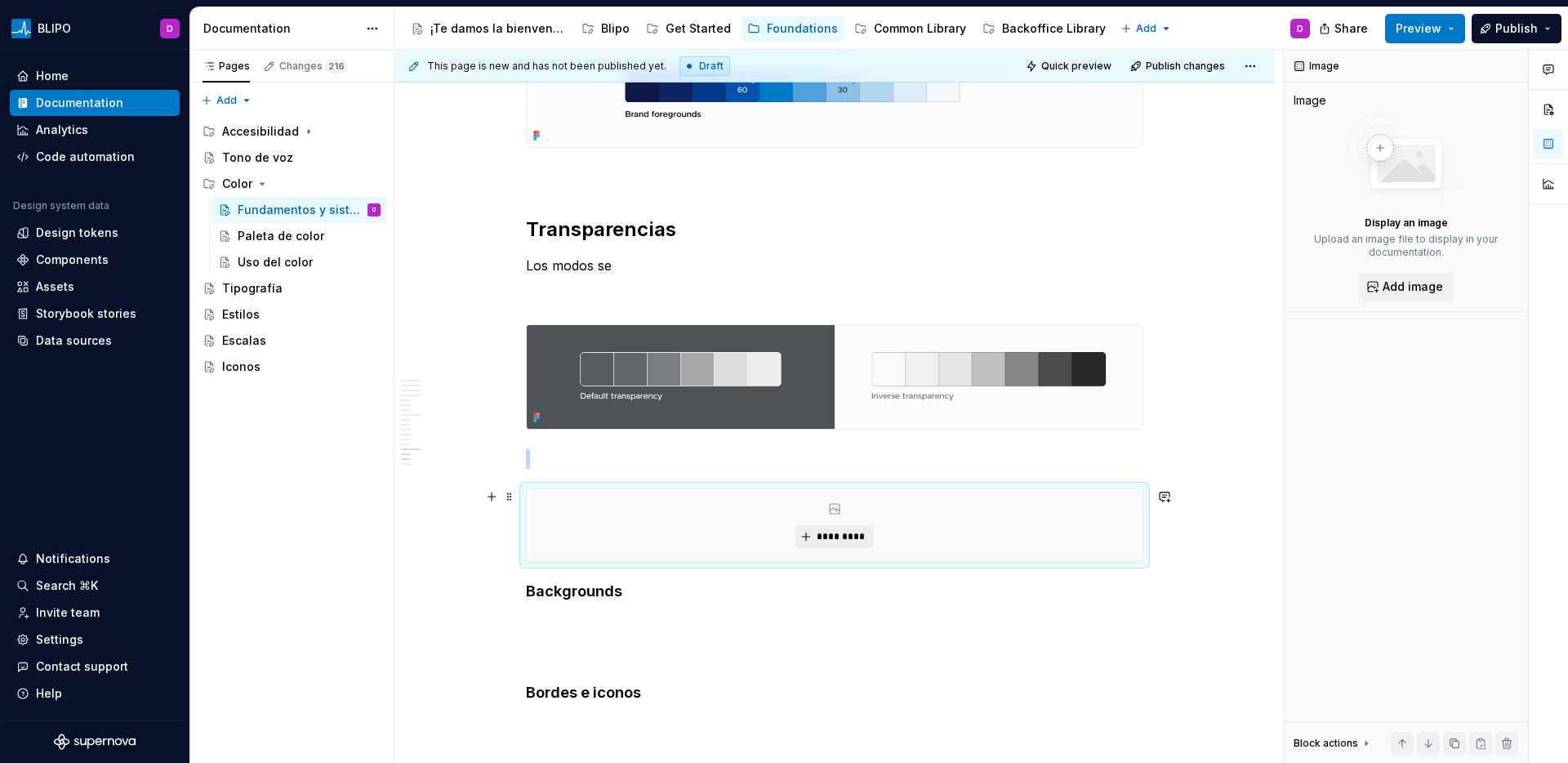
click at [839, 533] on span "*********" at bounding box center [841, 536] width 50 height 13
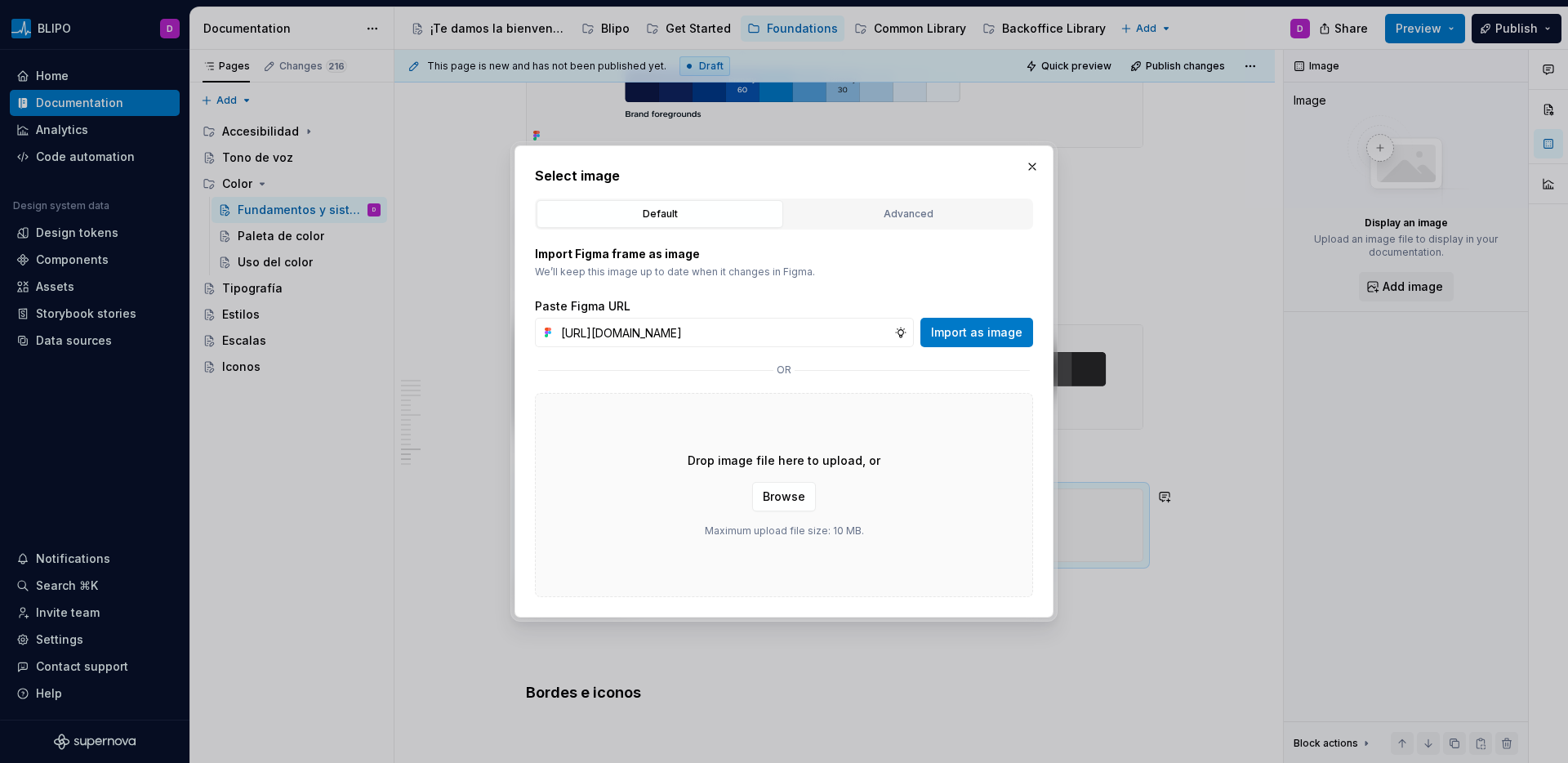
scroll to position [0, 350]
type input "[URL][DOMAIN_NAME]"
click at [994, 336] on span "Import as image" at bounding box center [976, 332] width 92 height 17
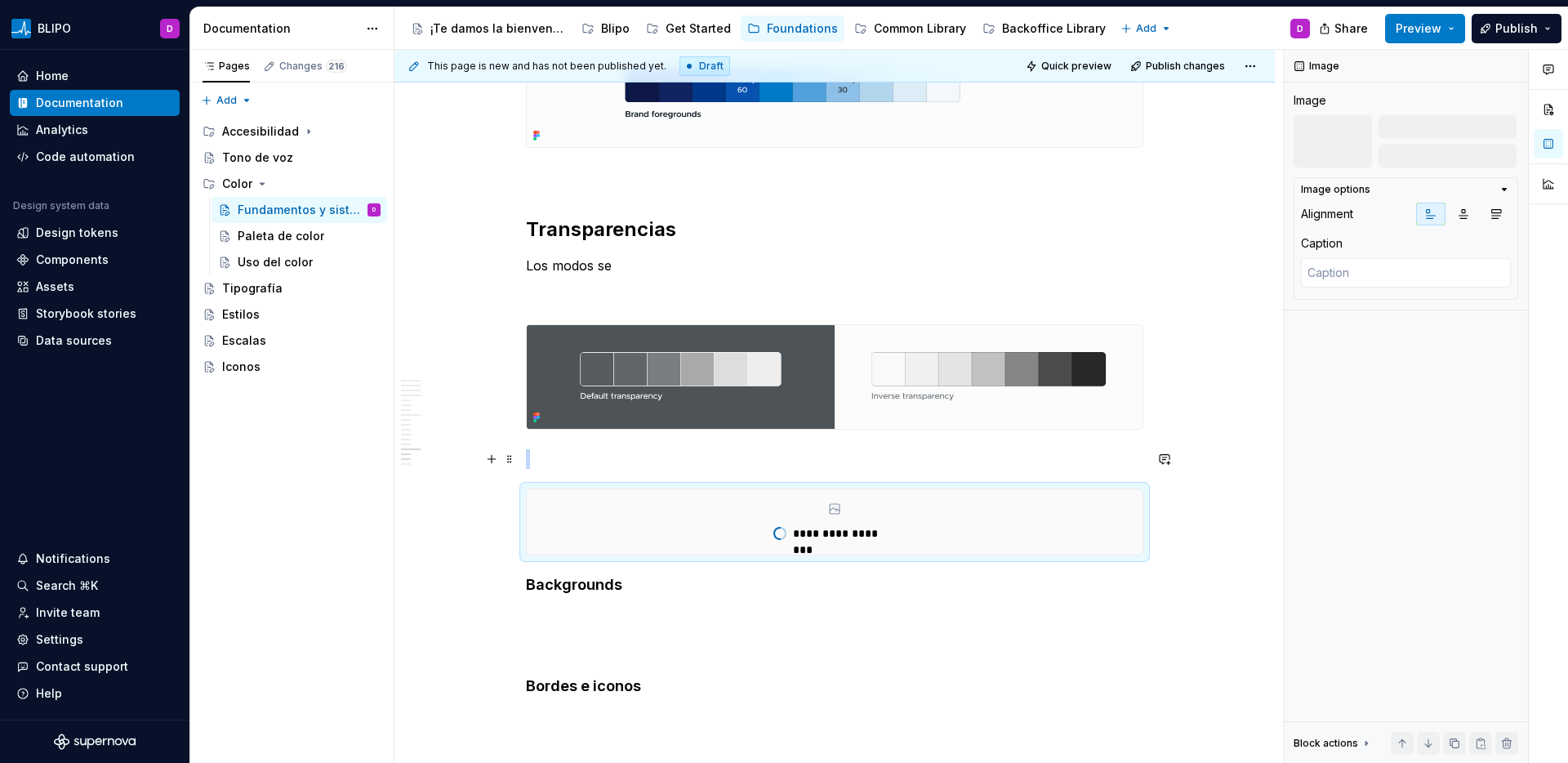
click at [575, 458] on p at bounding box center [834, 459] width 617 height 20
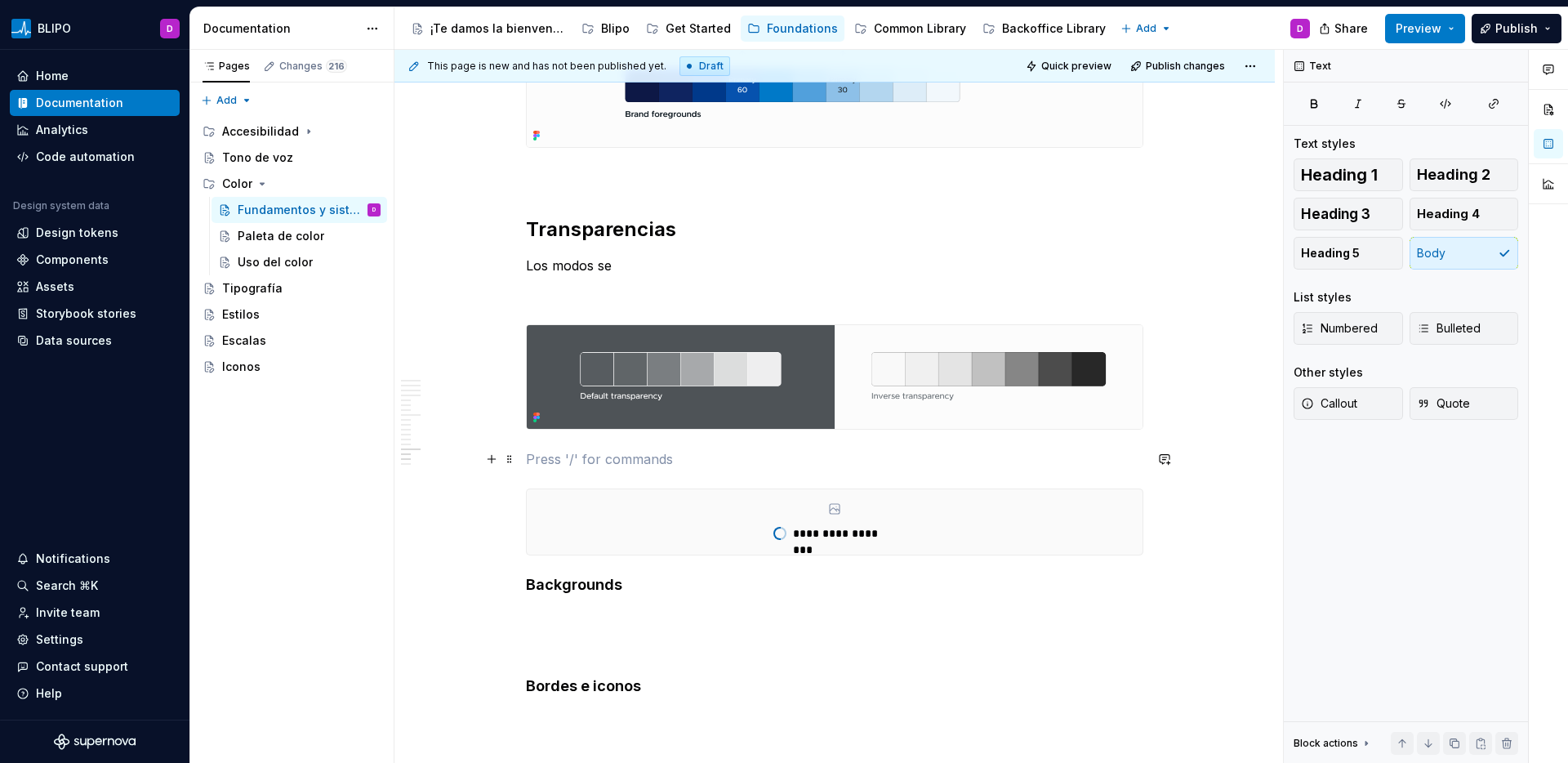
type textarea "*"
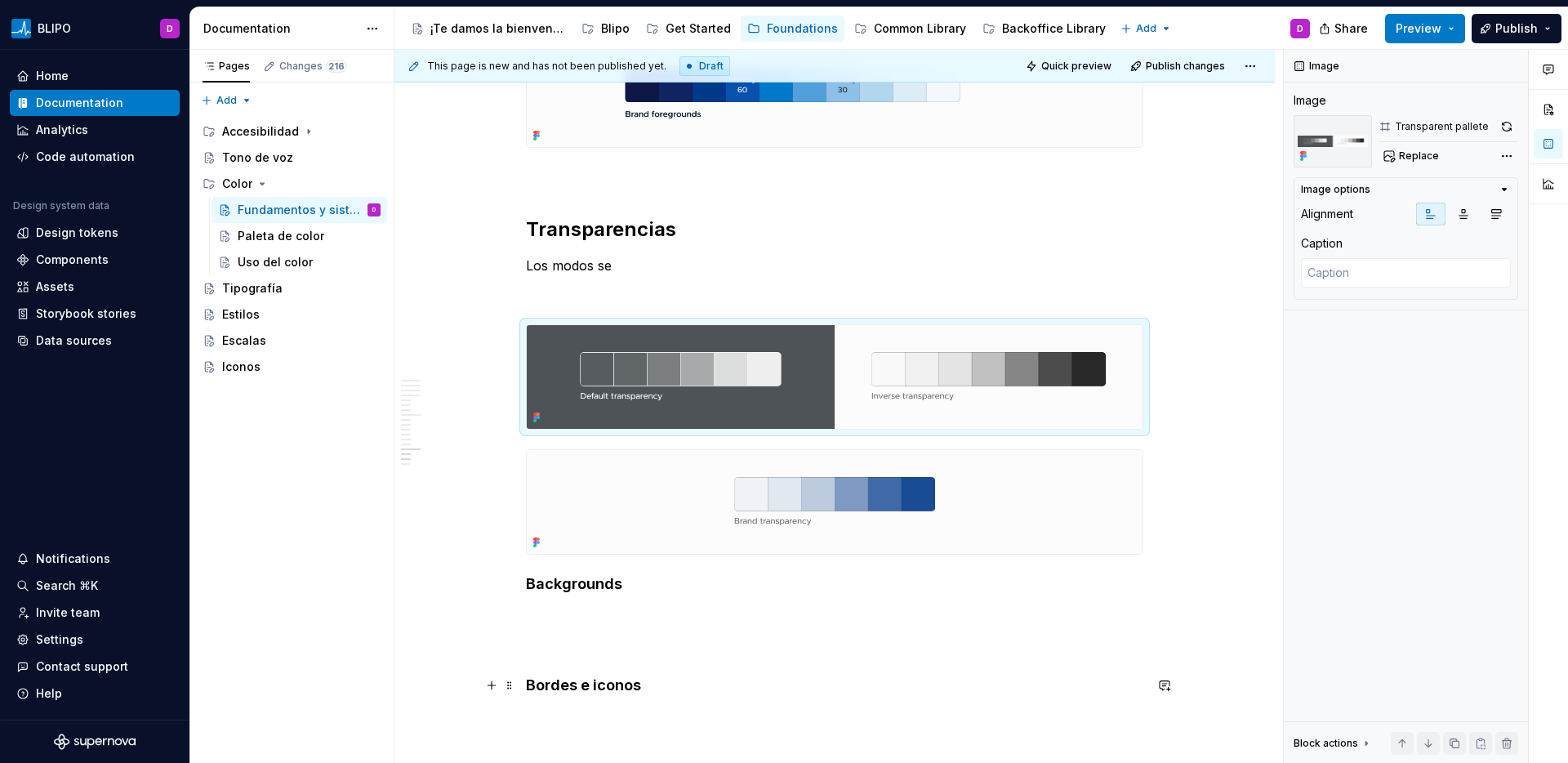
click at [546, 684] on h4 "Bordes e iconos" at bounding box center [834, 685] width 617 height 20
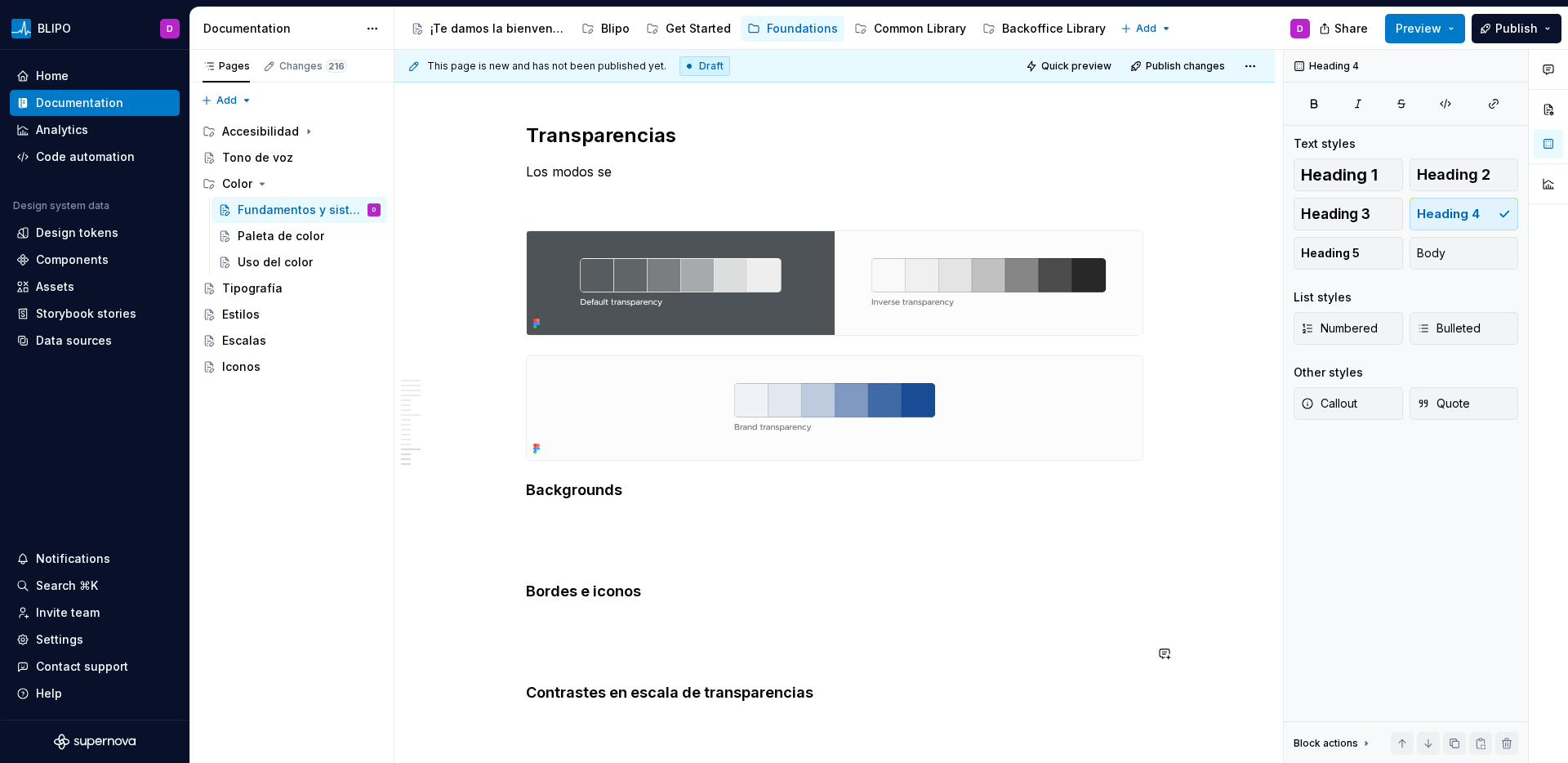
scroll to position [7966, 0]
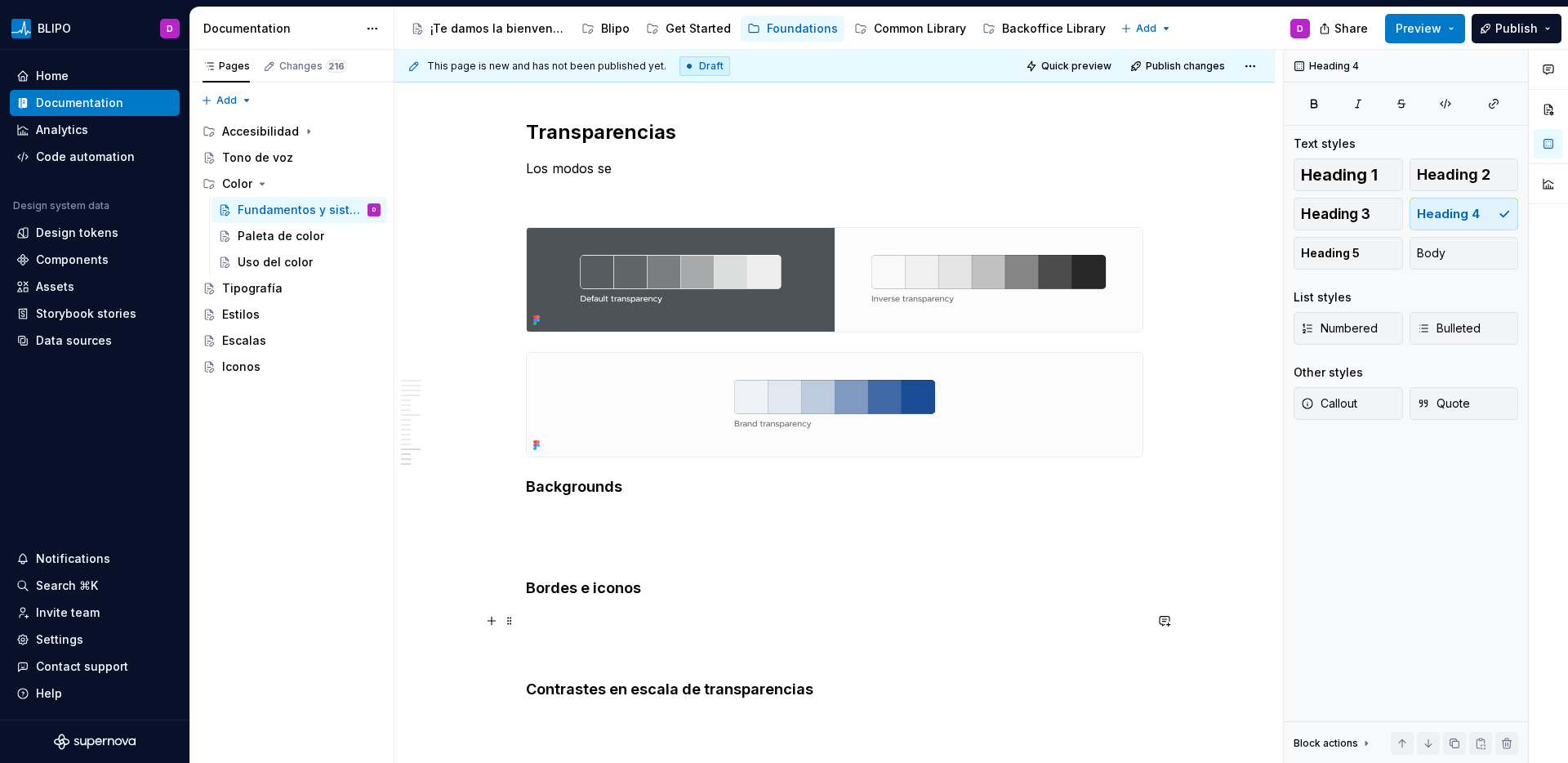
click at [536, 618] on p at bounding box center [834, 621] width 617 height 20
click at [493, 627] on button "button" at bounding box center [492, 621] width 23 height 23
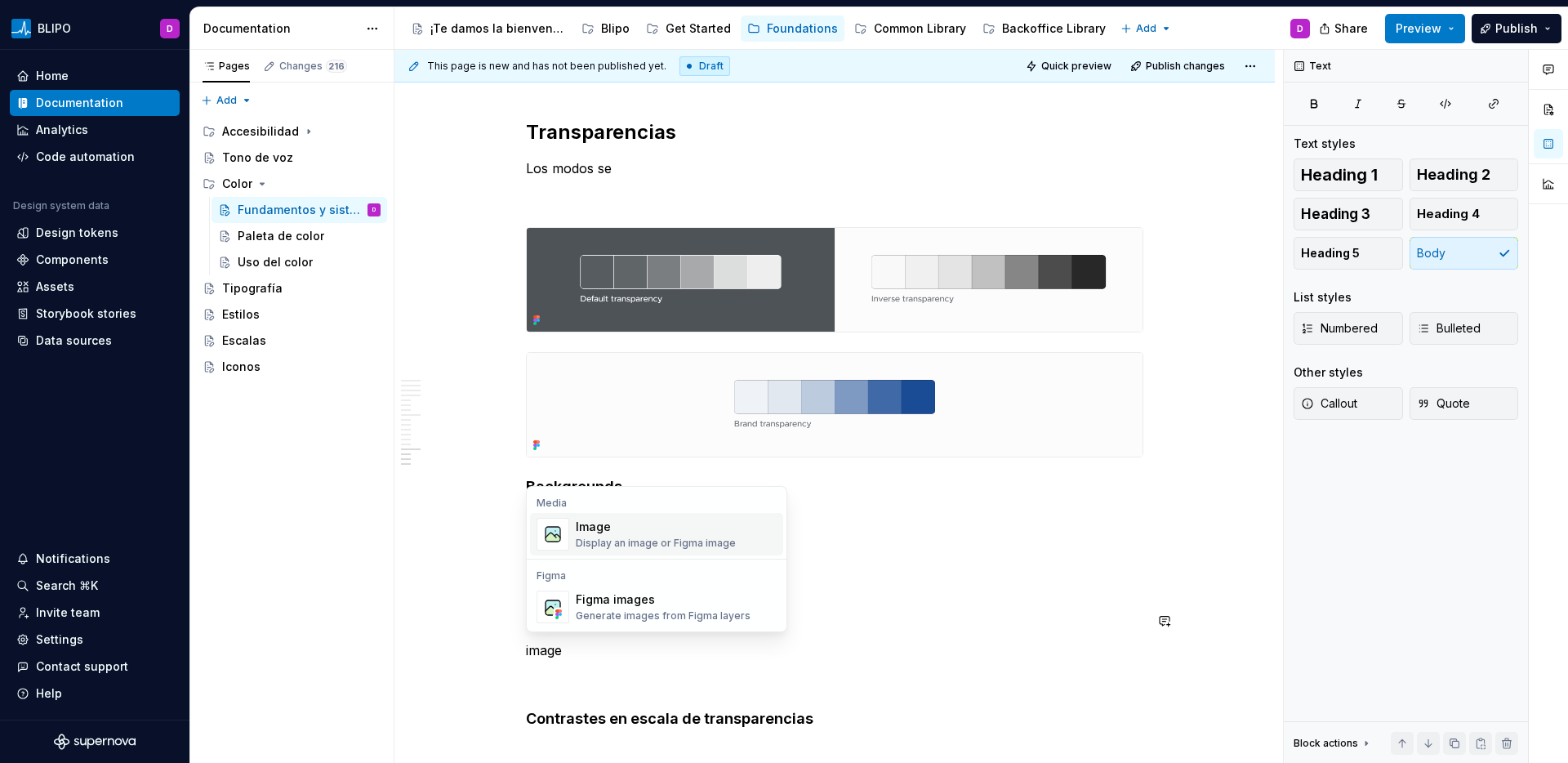
click at [631, 533] on div "Image" at bounding box center [655, 527] width 160 height 17
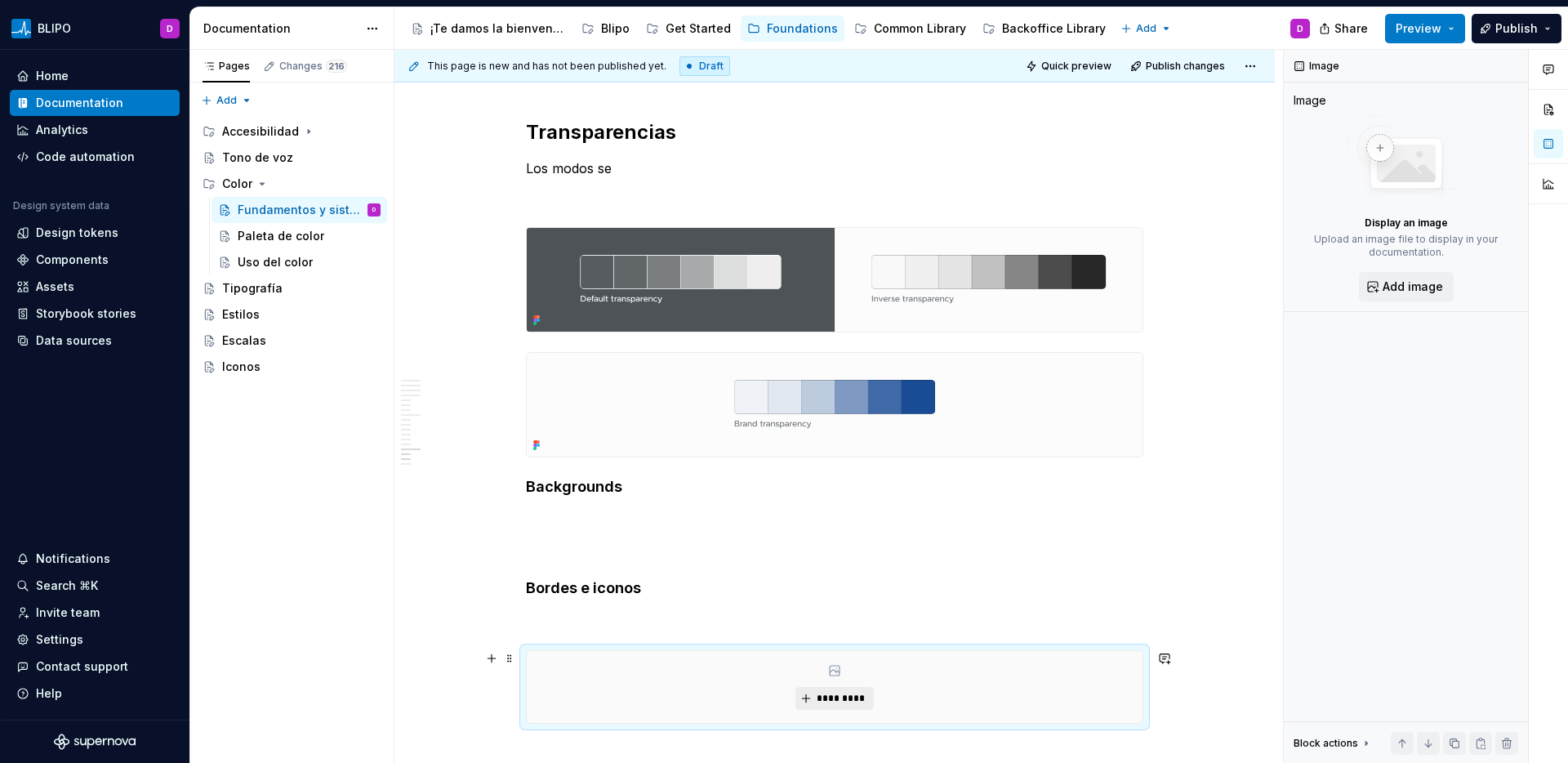
click at [827, 700] on span "*********" at bounding box center [841, 699] width 50 height 13
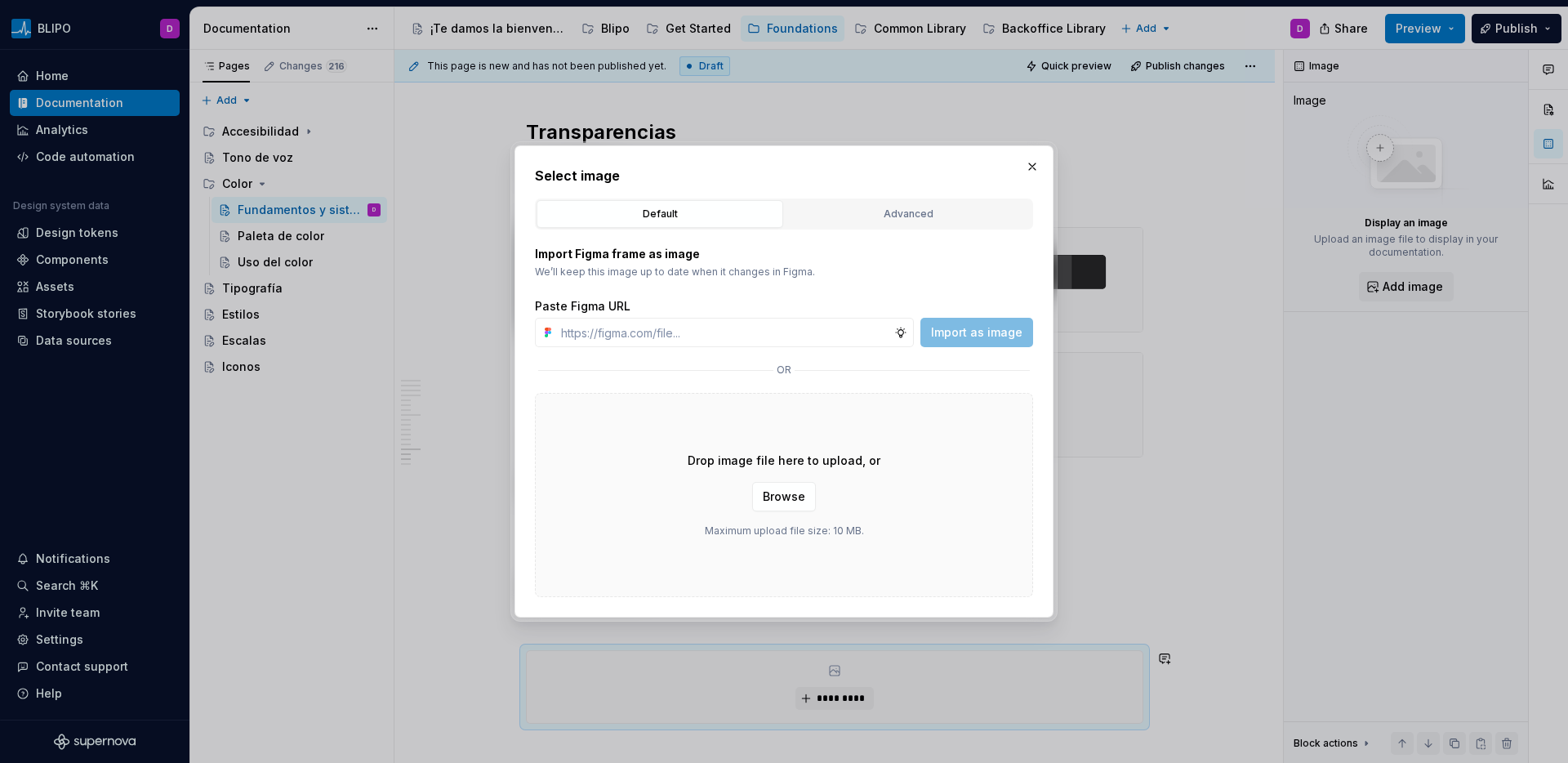
type input "[URL][DOMAIN_NAME]"
click at [980, 336] on span "Import as image" at bounding box center [976, 332] width 92 height 17
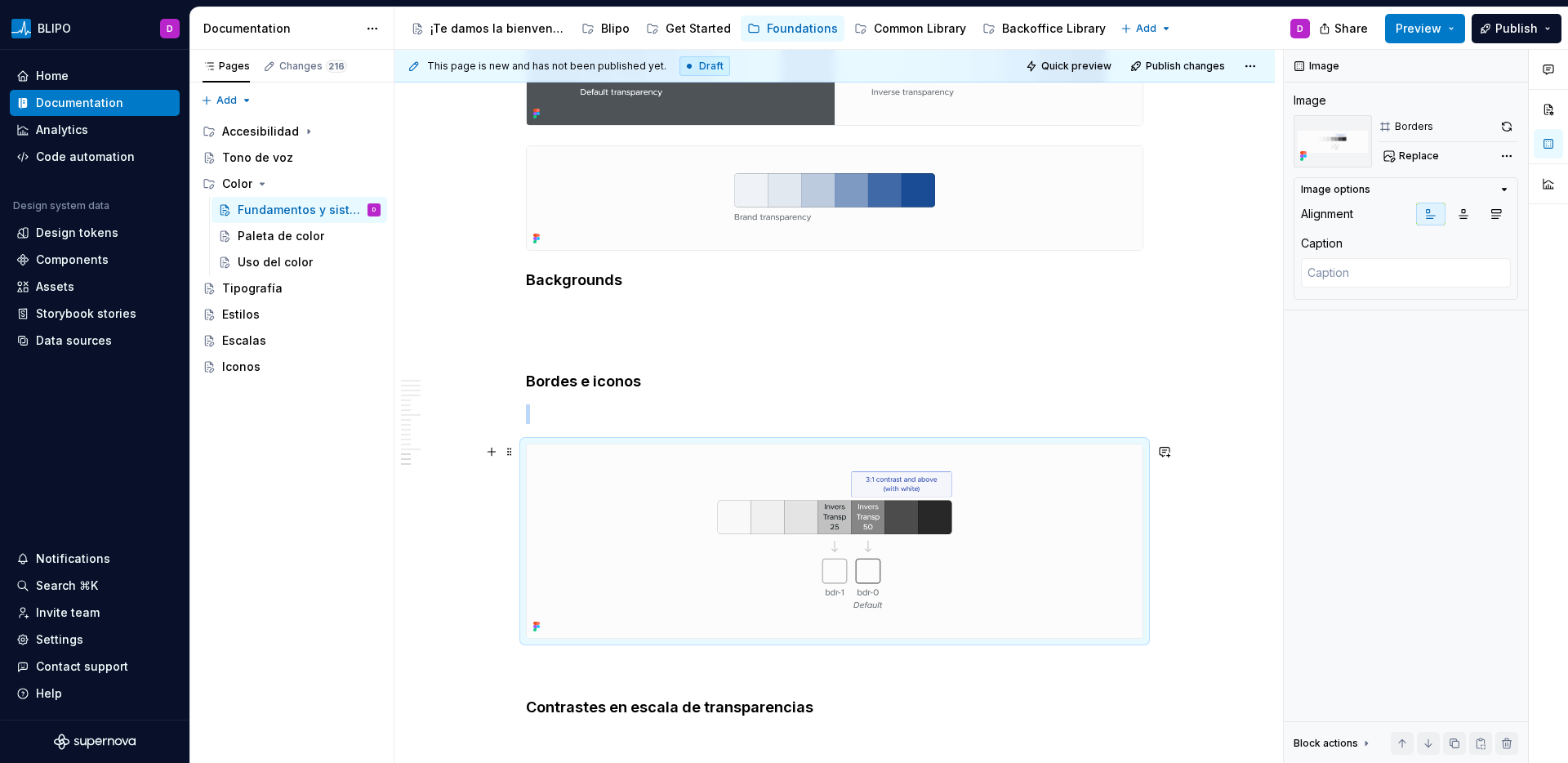
scroll to position [8375, 0]
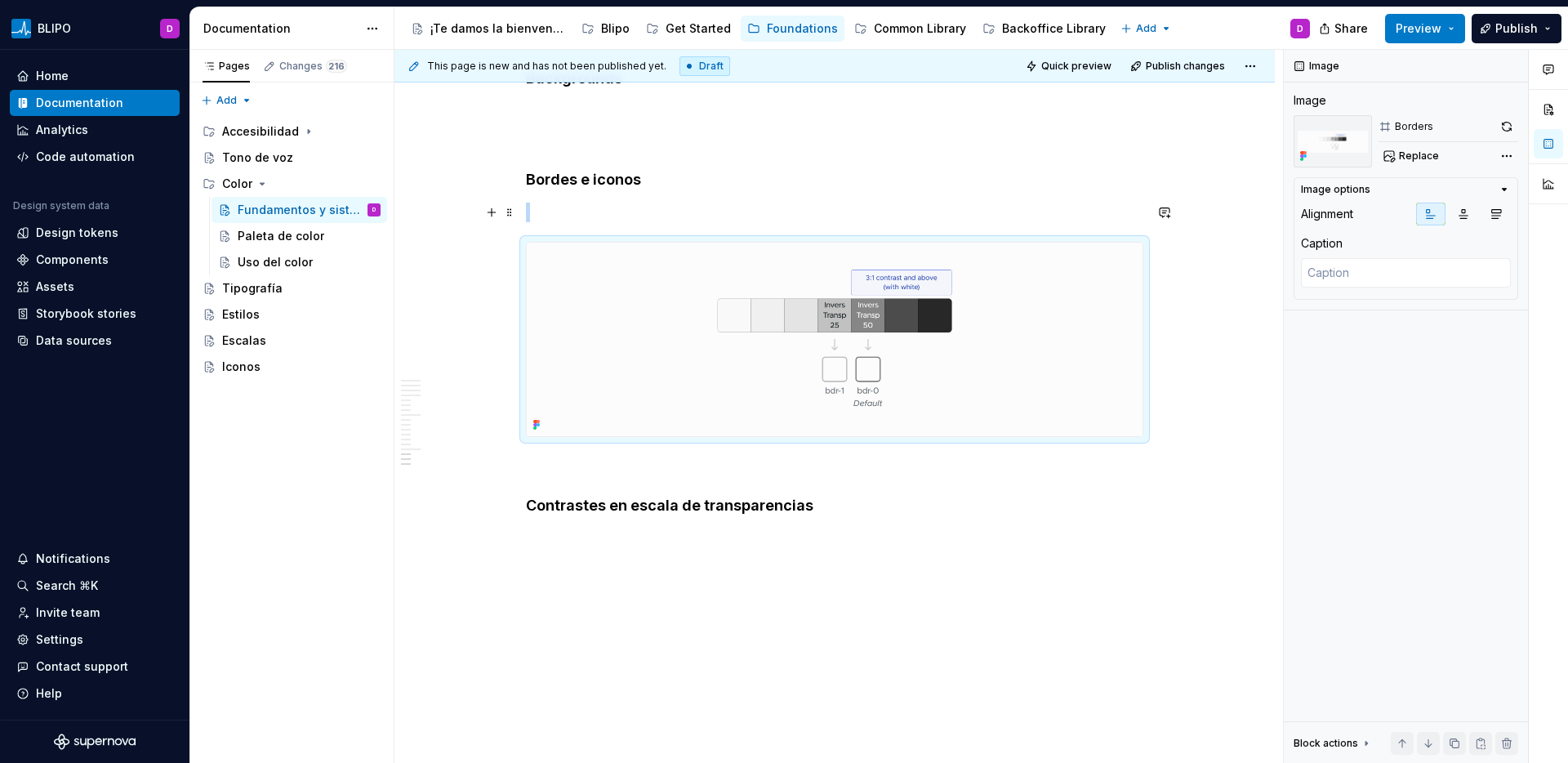
click at [555, 217] on p at bounding box center [834, 212] width 617 height 20
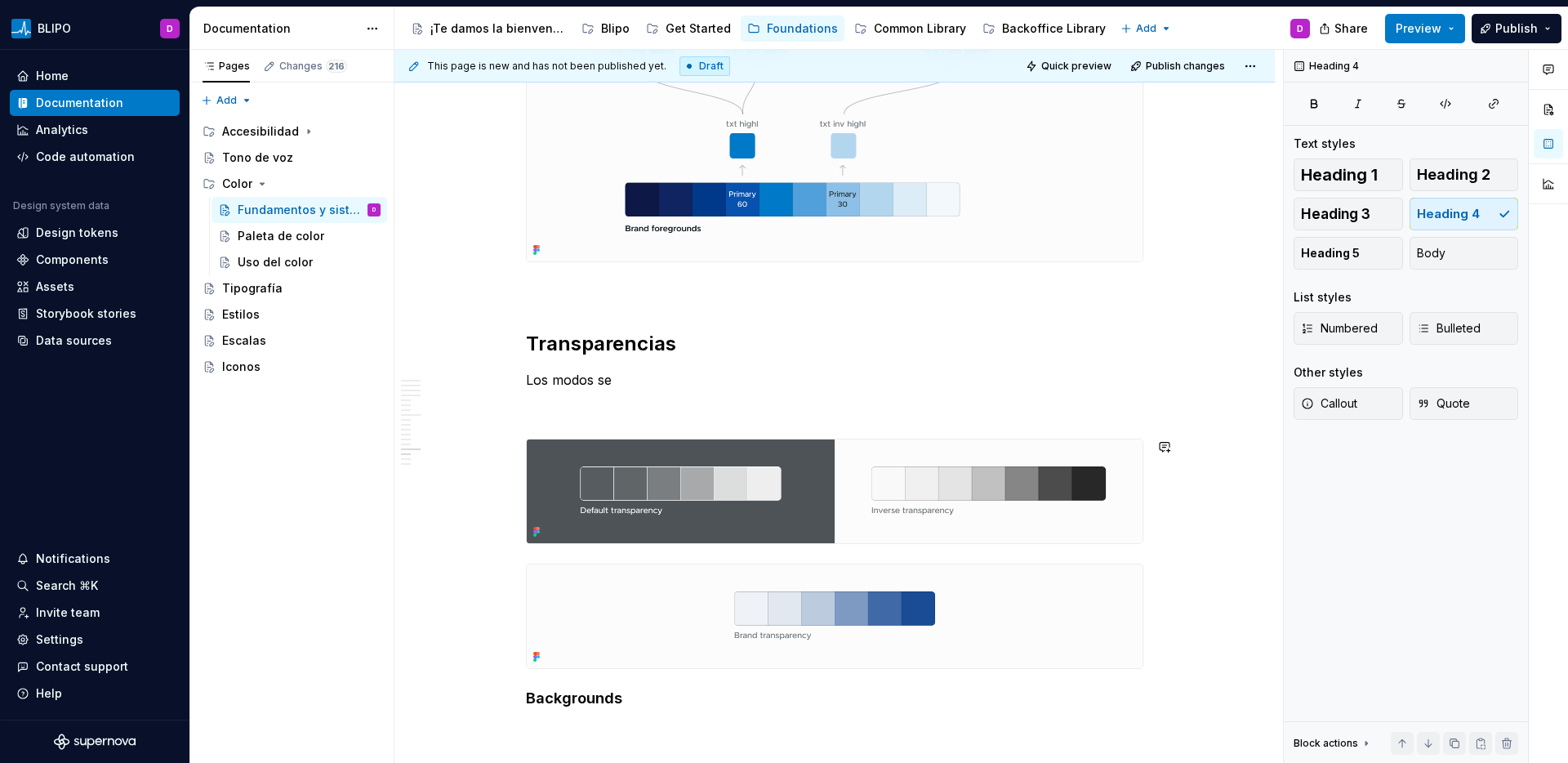
scroll to position [7752, 0]
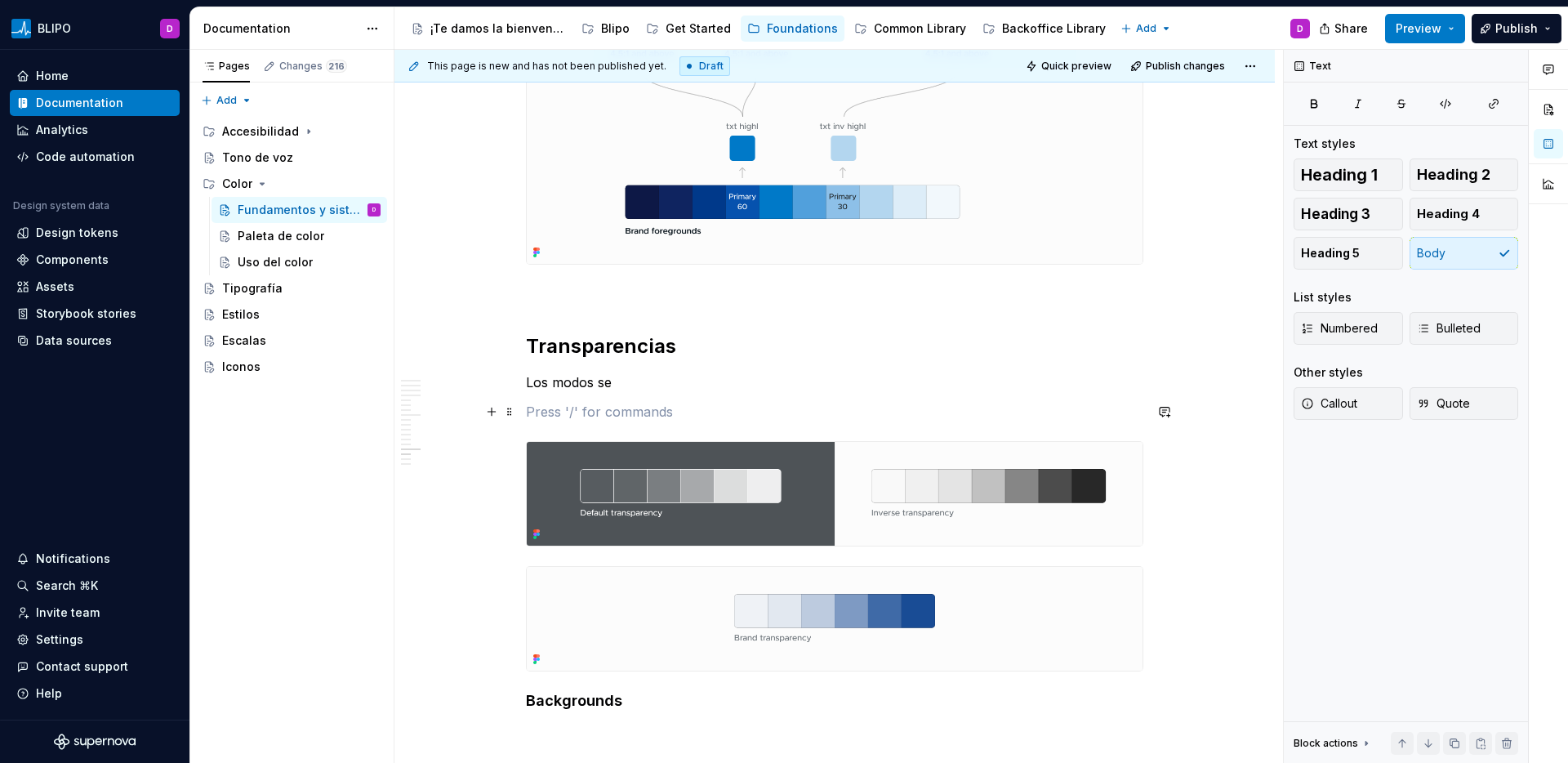
click at [566, 410] on p at bounding box center [834, 412] width 617 height 20
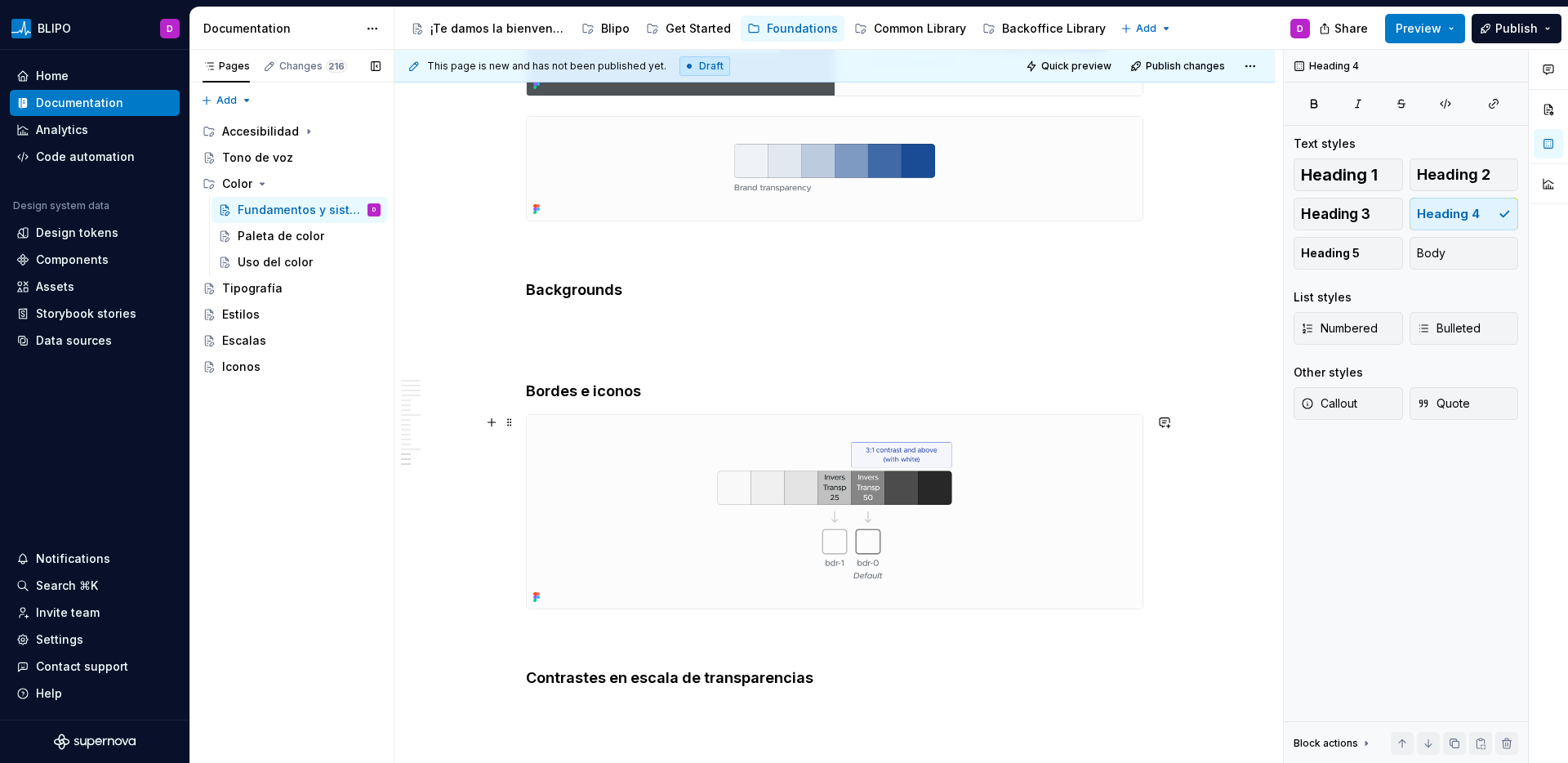
scroll to position [8271, 0]
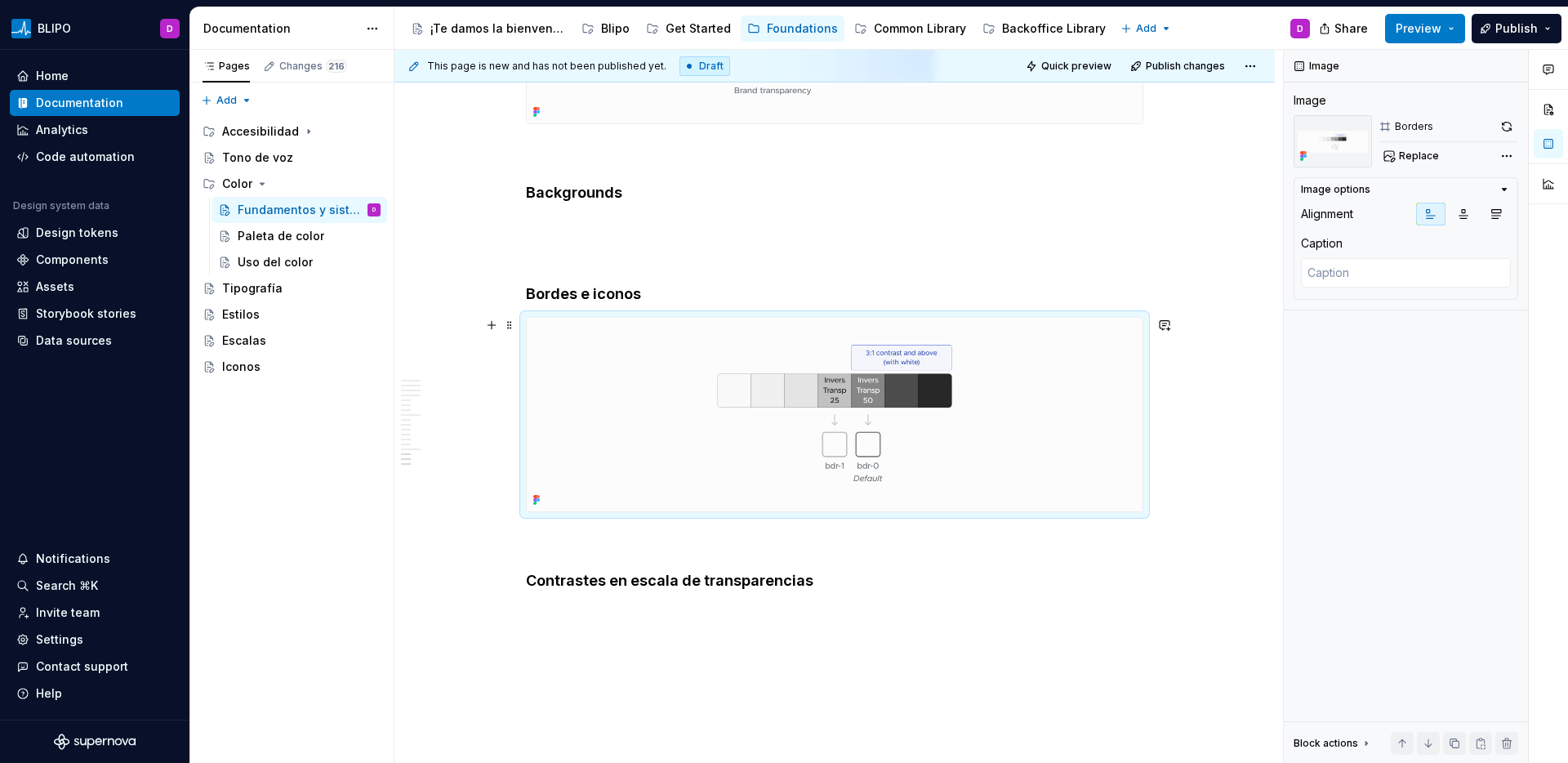
click at [975, 427] on img at bounding box center [834, 414] width 616 height 193
click at [1506, 126] on button "button" at bounding box center [1507, 126] width 23 height 23
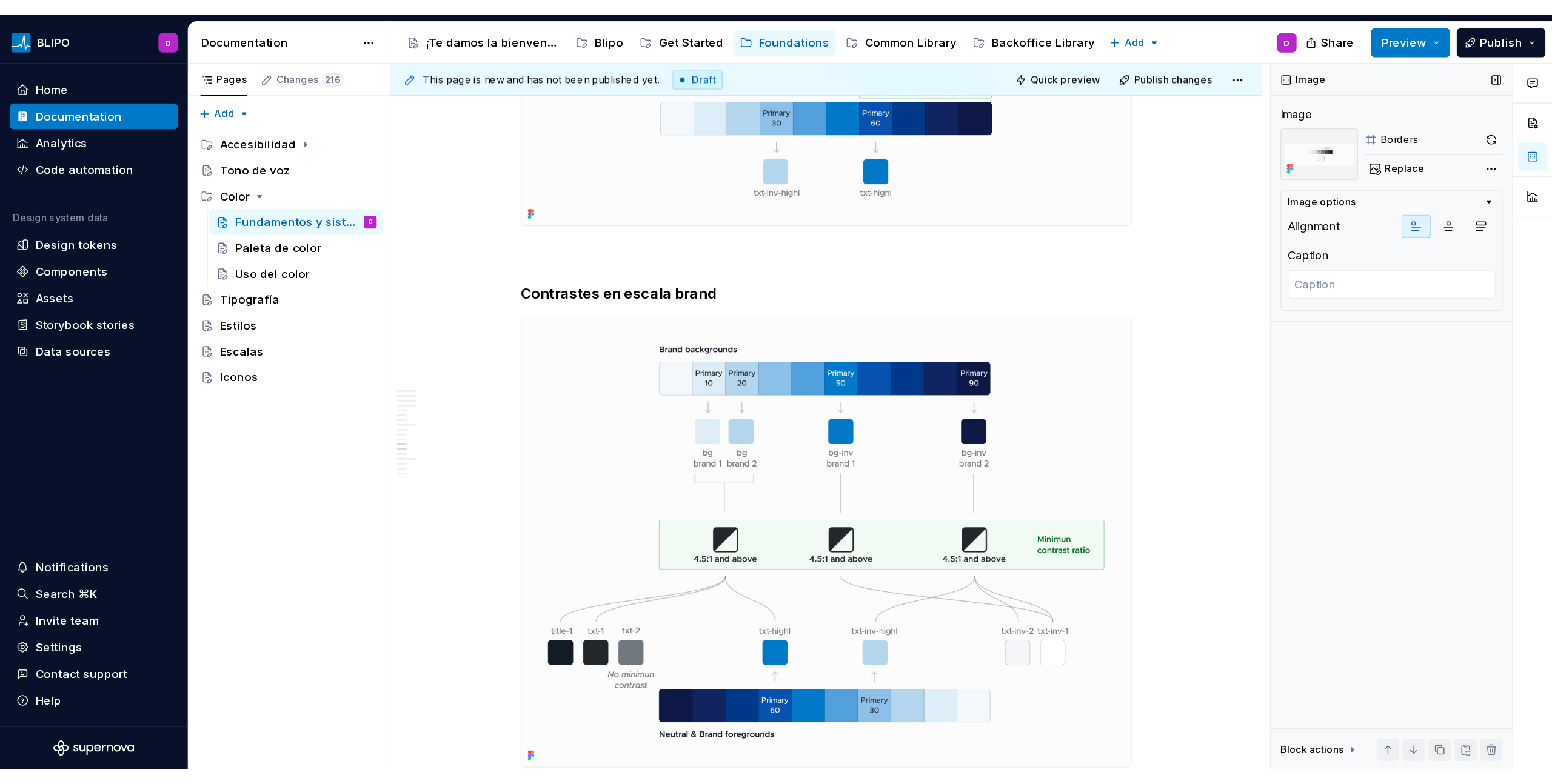
scroll to position [4589, 0]
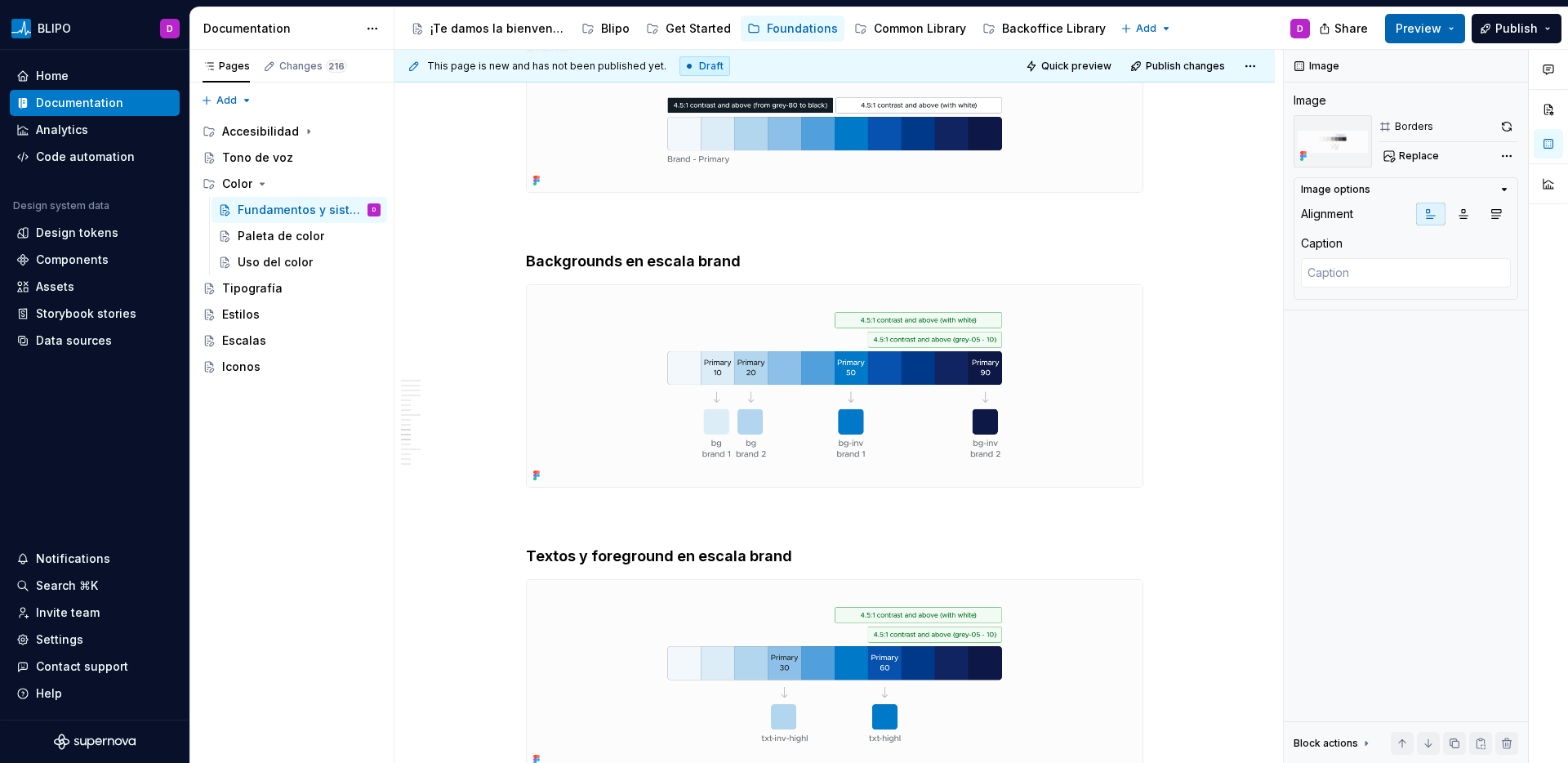
click at [1442, 35] on span "Preview" at bounding box center [1418, 29] width 45 height 17
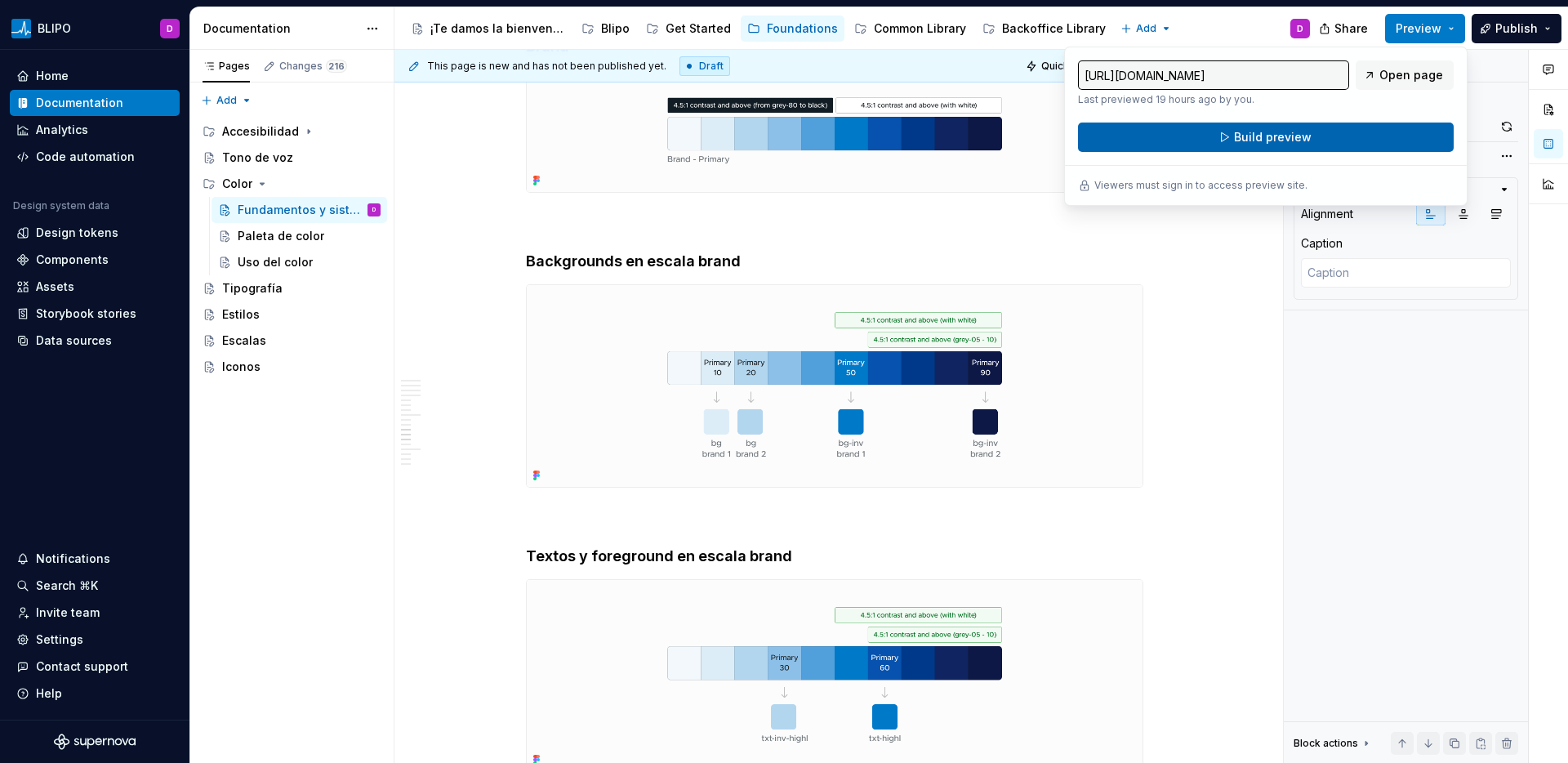
click at [1337, 141] on button "Build preview" at bounding box center [1265, 137] width 375 height 30
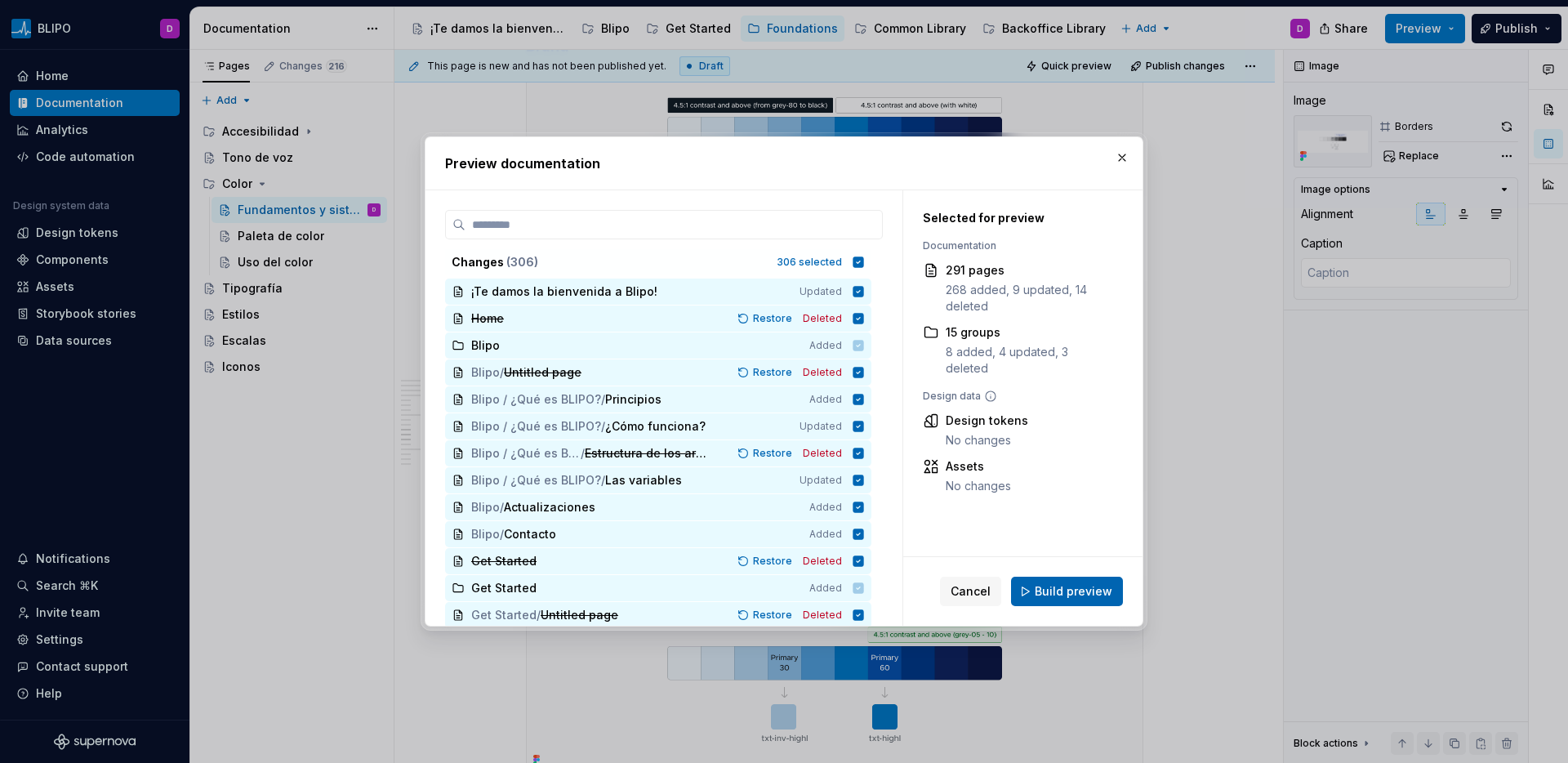
click at [1044, 590] on span "Build preview" at bounding box center [1074, 591] width 78 height 17
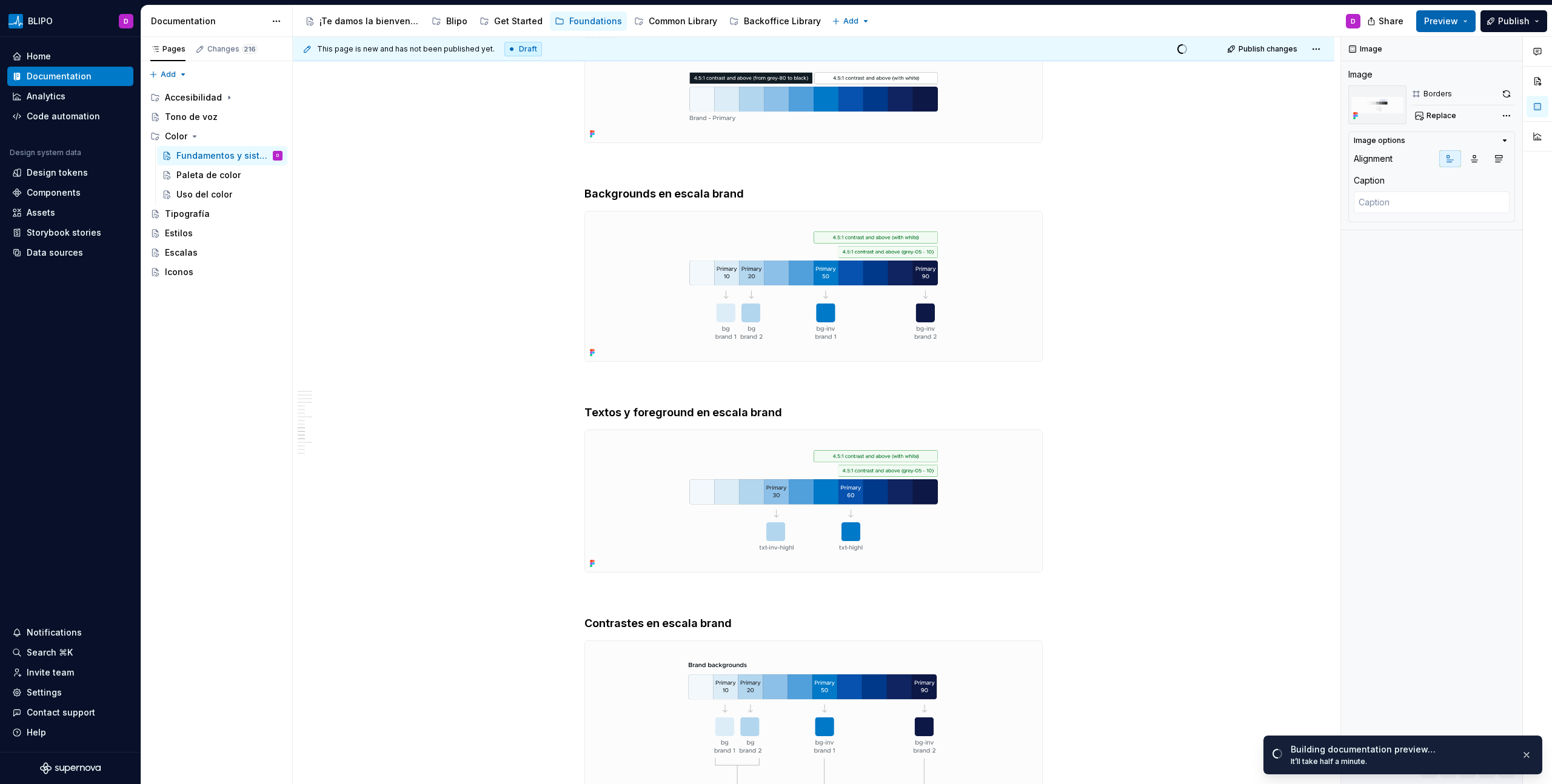
click at [1164, 19] on span "Preview" at bounding box center [1441, 21] width 34 height 12
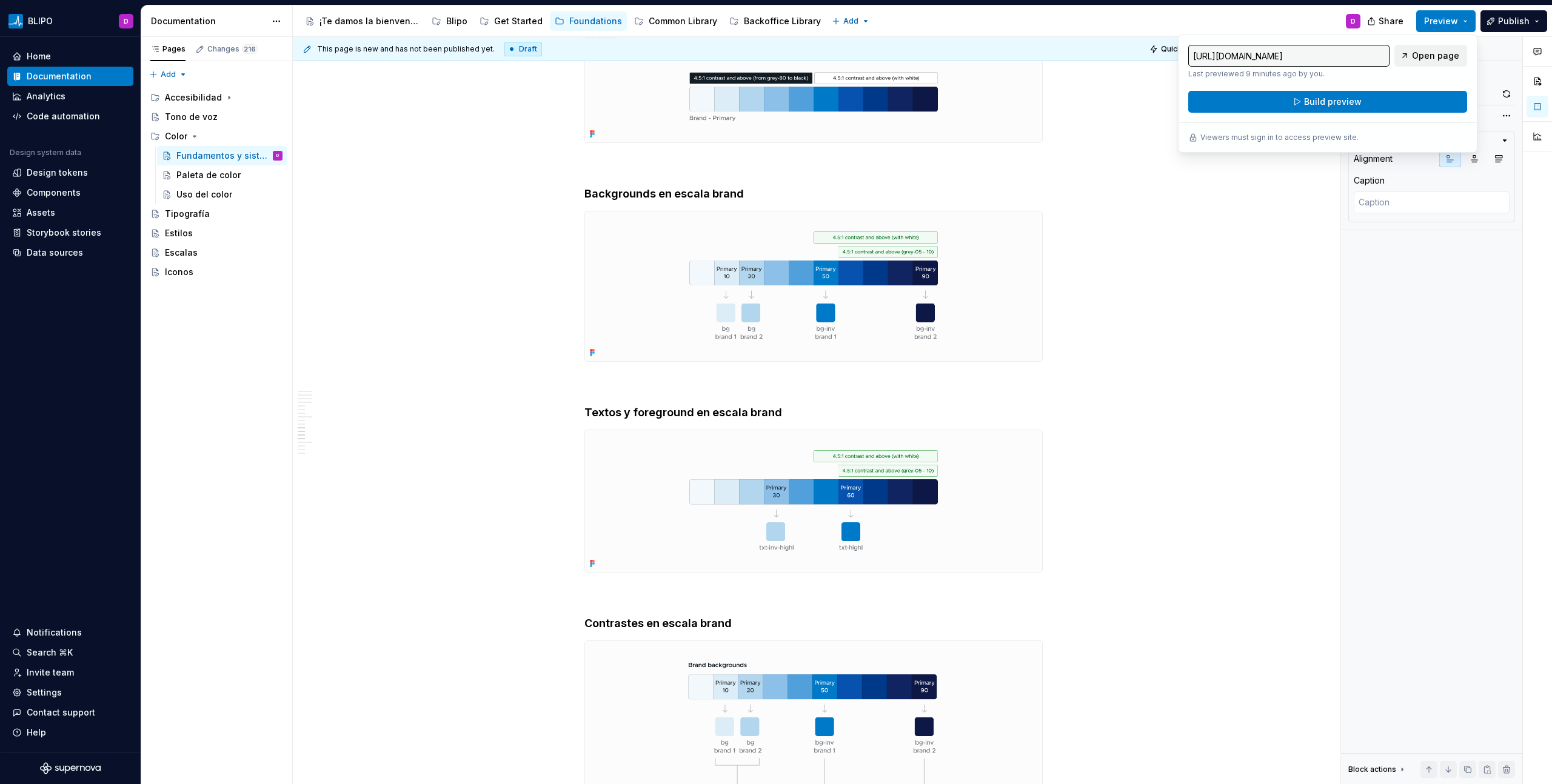
click at [1164, 60] on span "Open page" at bounding box center [1435, 56] width 47 height 12
type textarea "*"
